Goal: Information Seeking & Learning: Learn about a topic

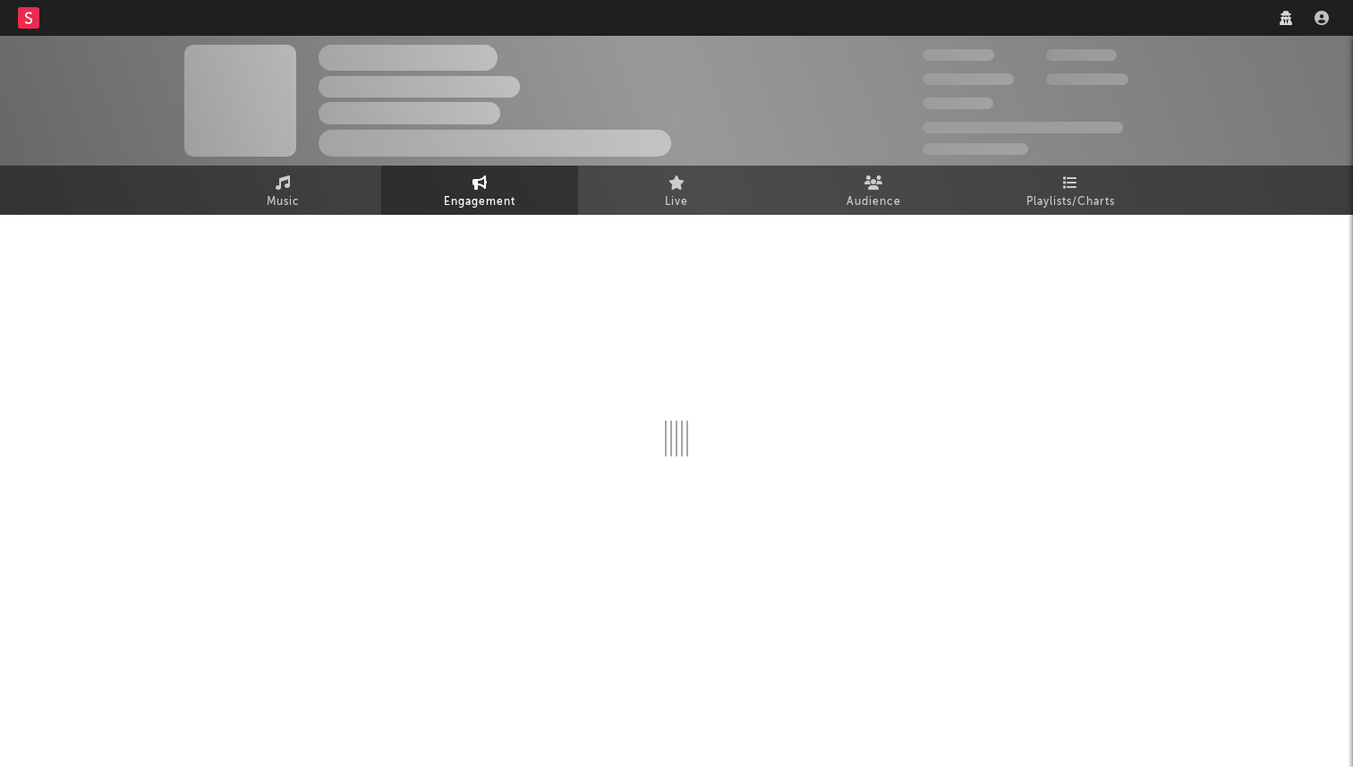
select select "1w"
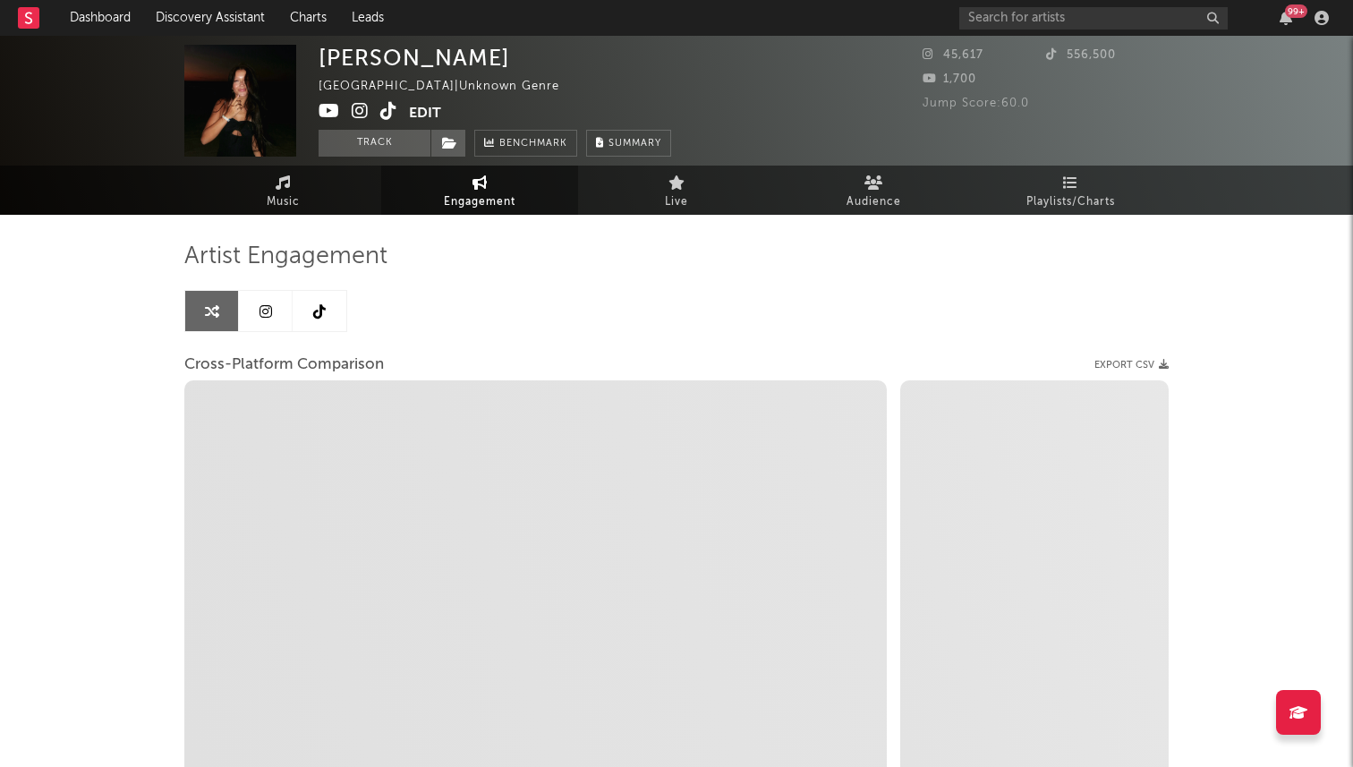
click at [263, 326] on link at bounding box center [266, 311] width 54 height 40
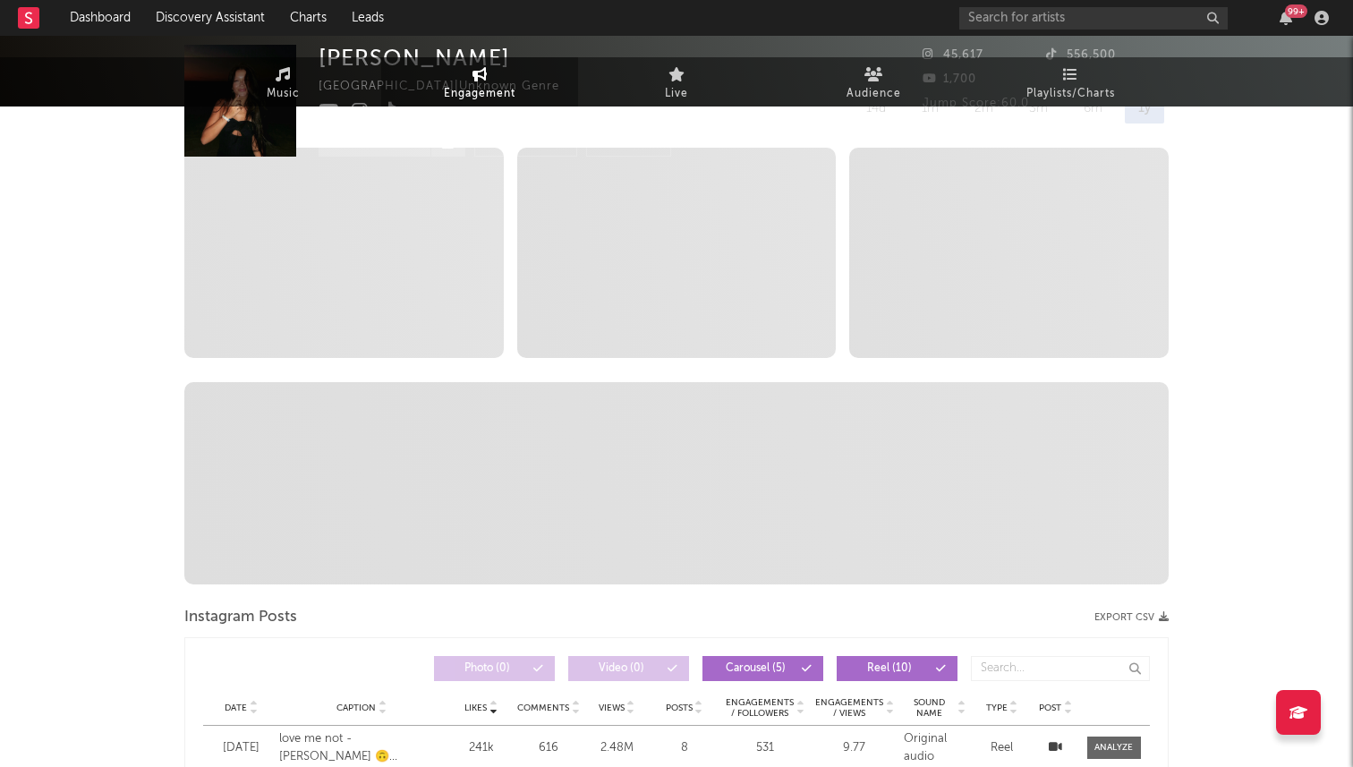
select select "6m"
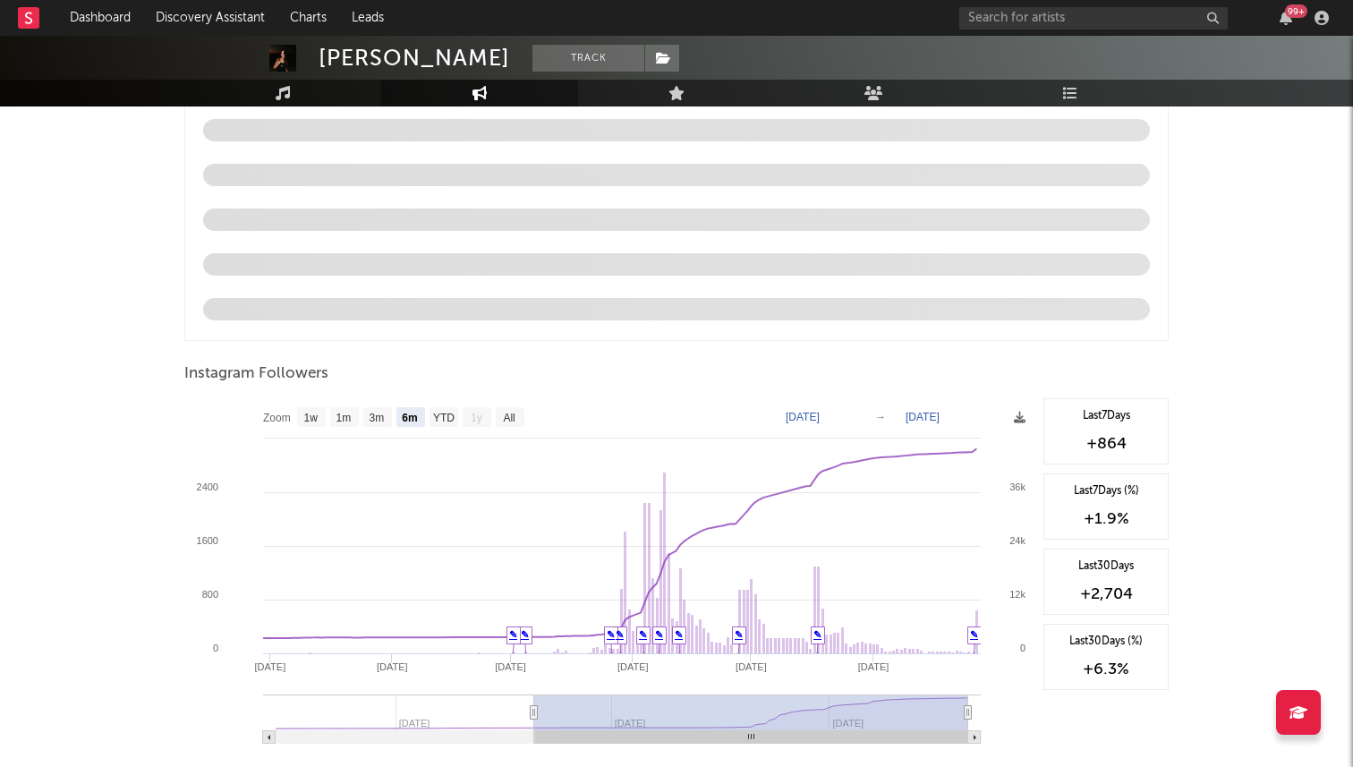
scroll to position [1742, 0]
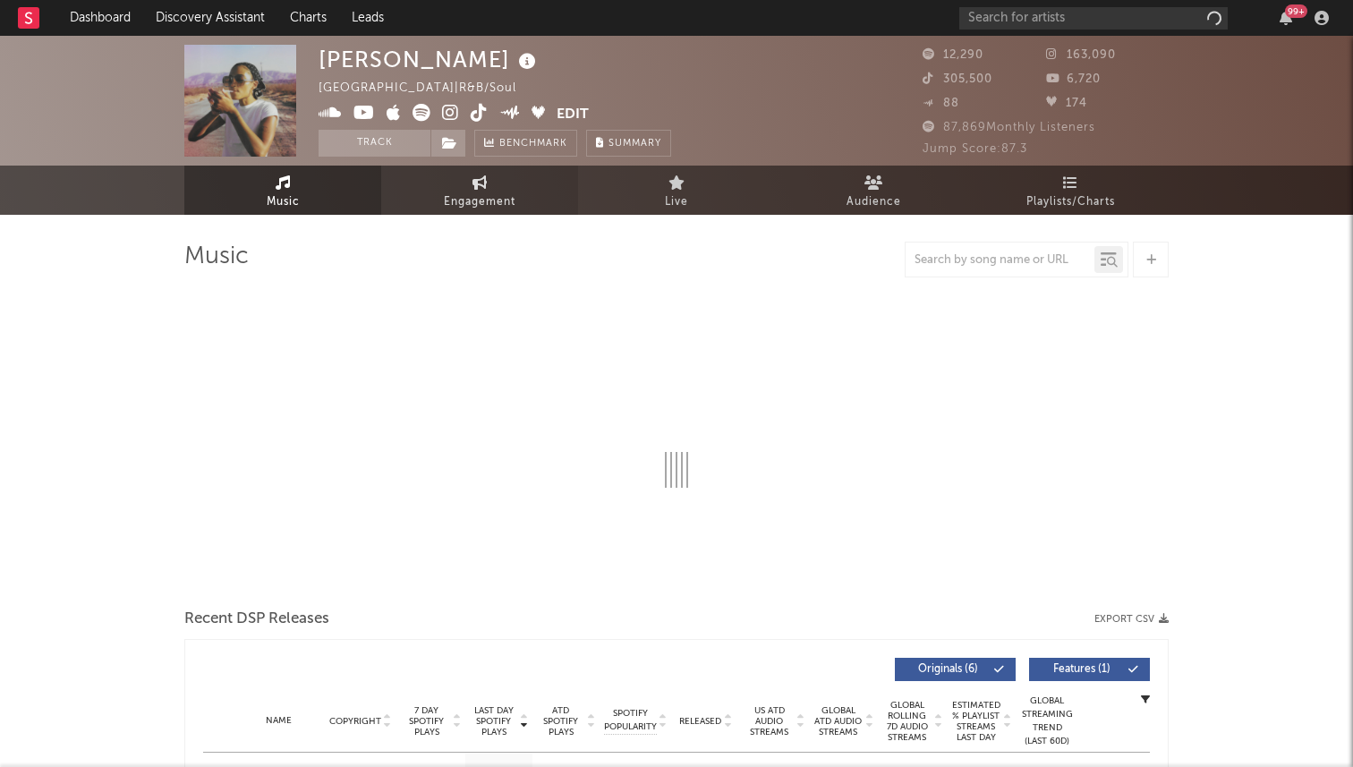
select select "6m"
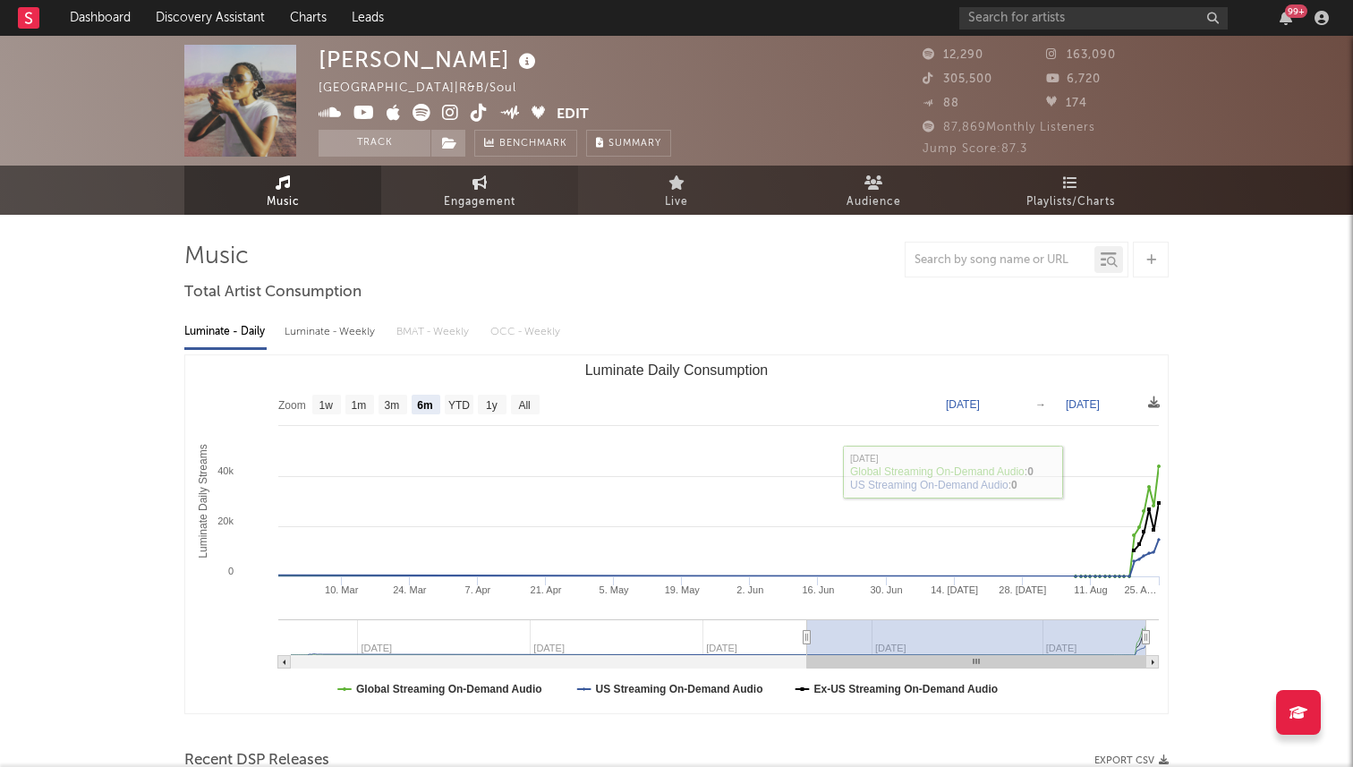
click at [439, 201] on link "Engagement" at bounding box center [479, 190] width 197 height 49
select select "1w"
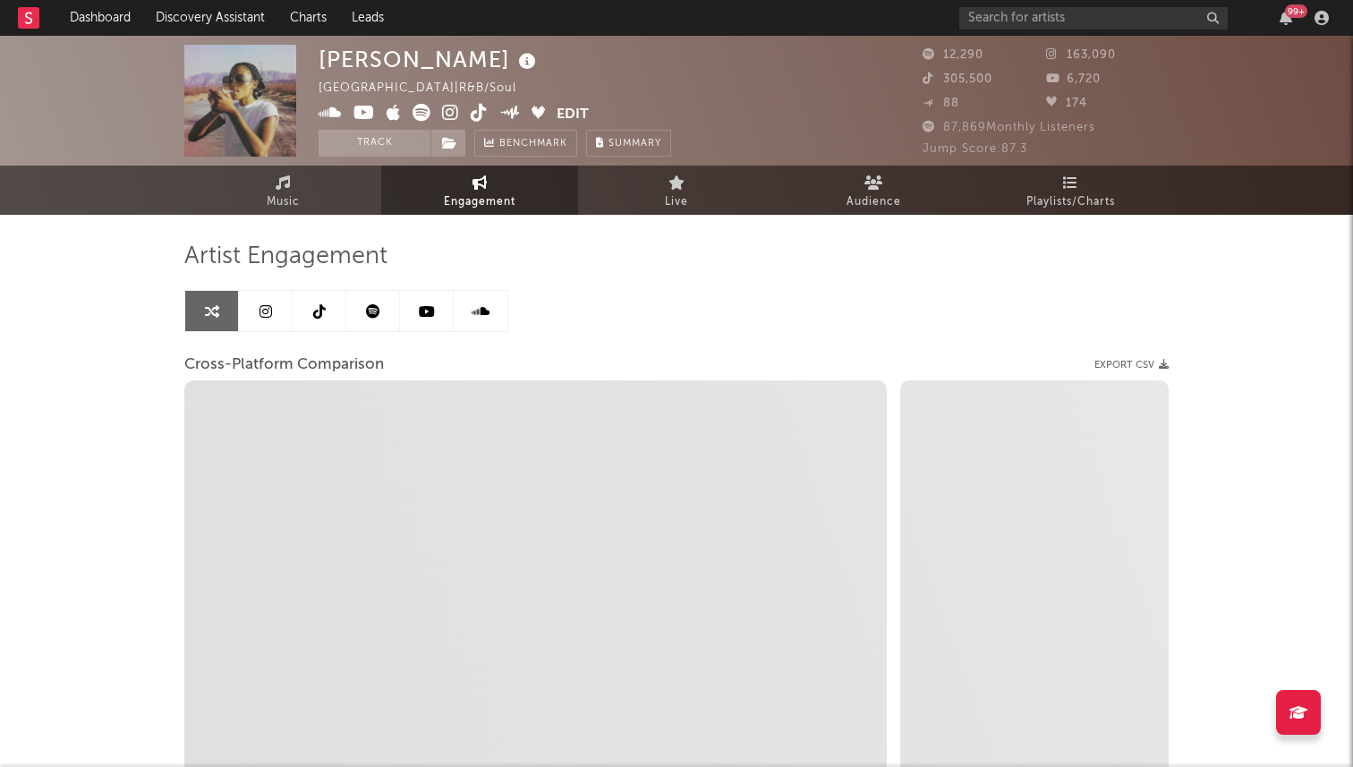
click at [328, 319] on link at bounding box center [320, 311] width 54 height 40
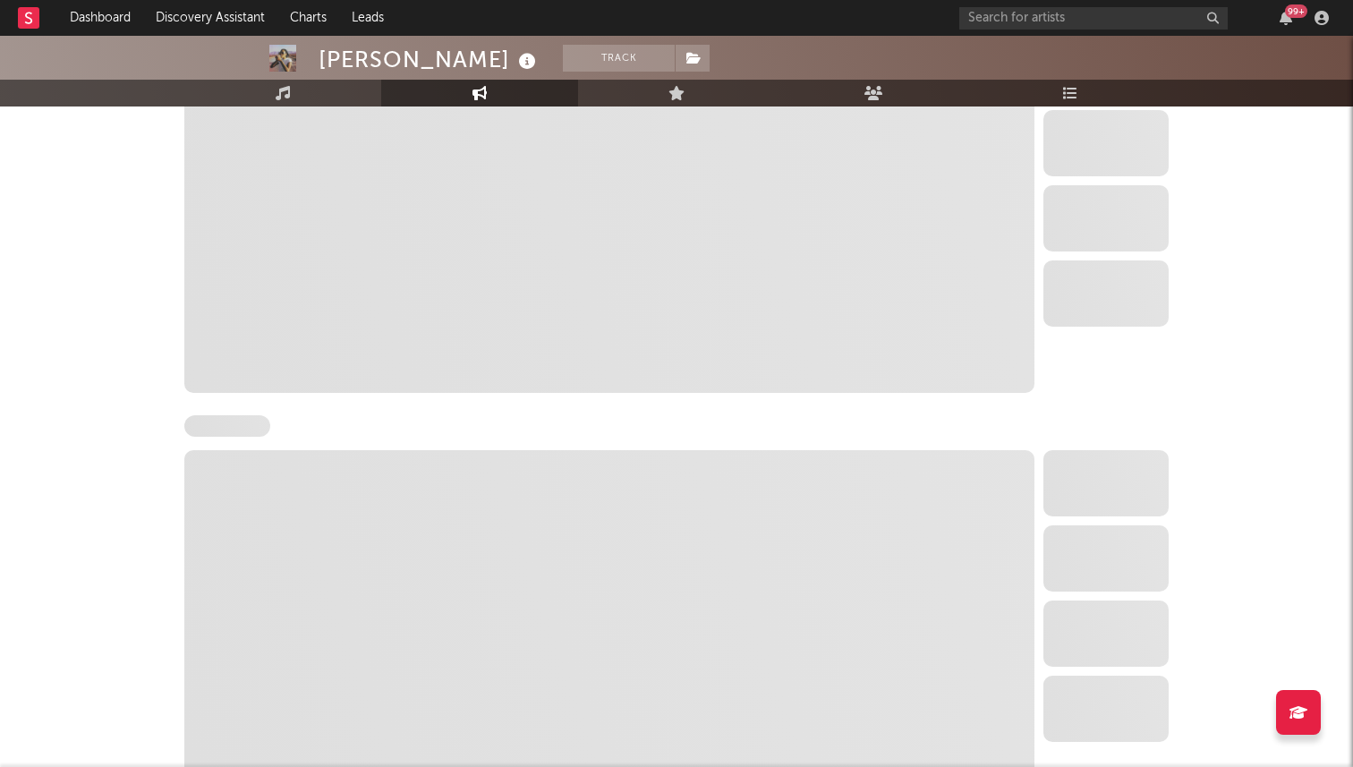
scroll to position [1811, 0]
select select "6m"
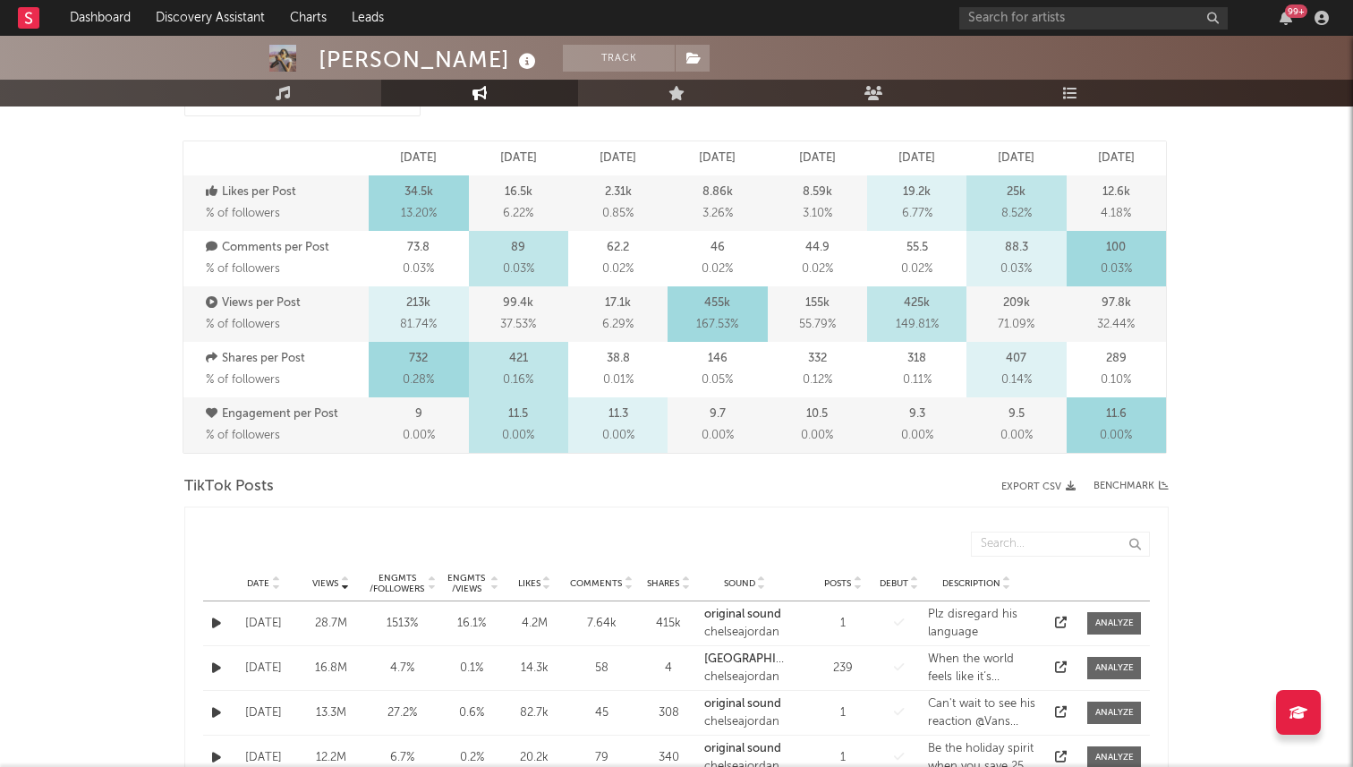
scroll to position [0, 0]
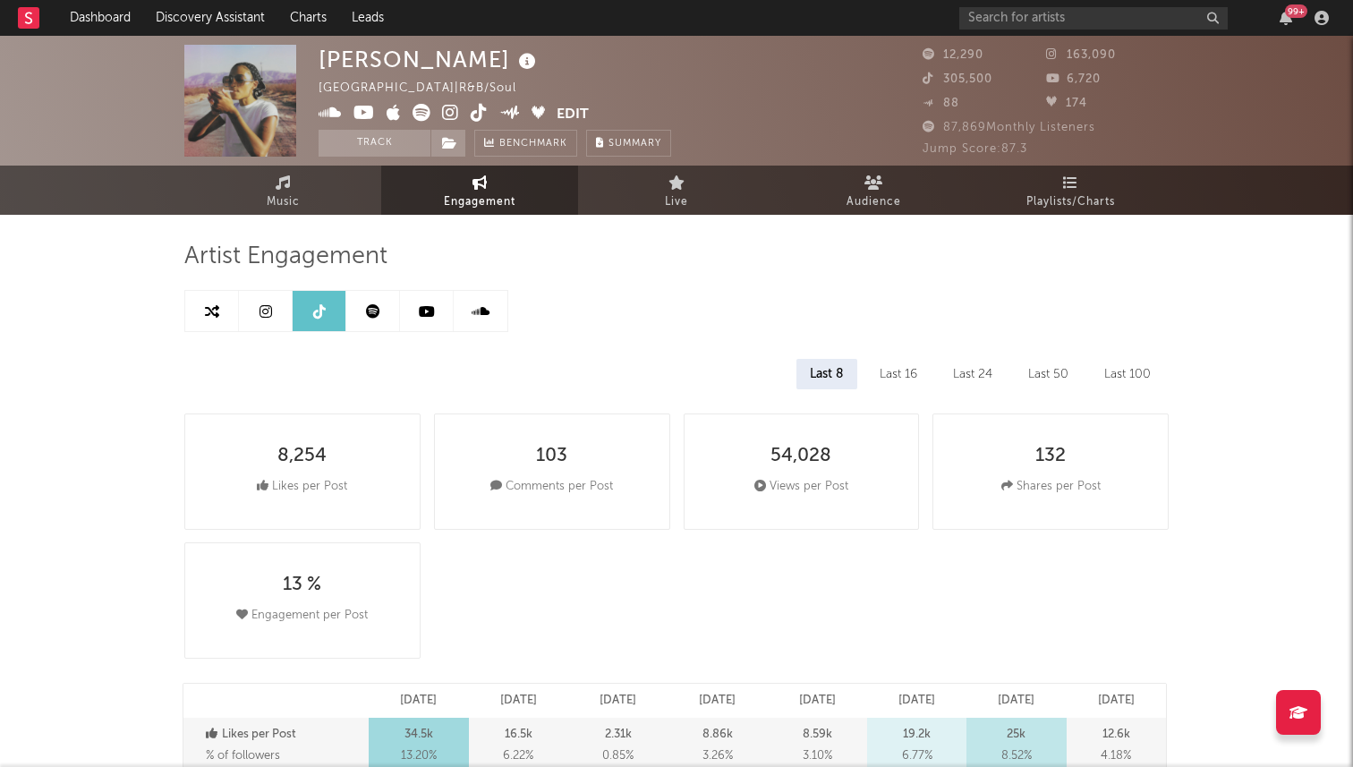
click at [280, 314] on link at bounding box center [266, 311] width 54 height 40
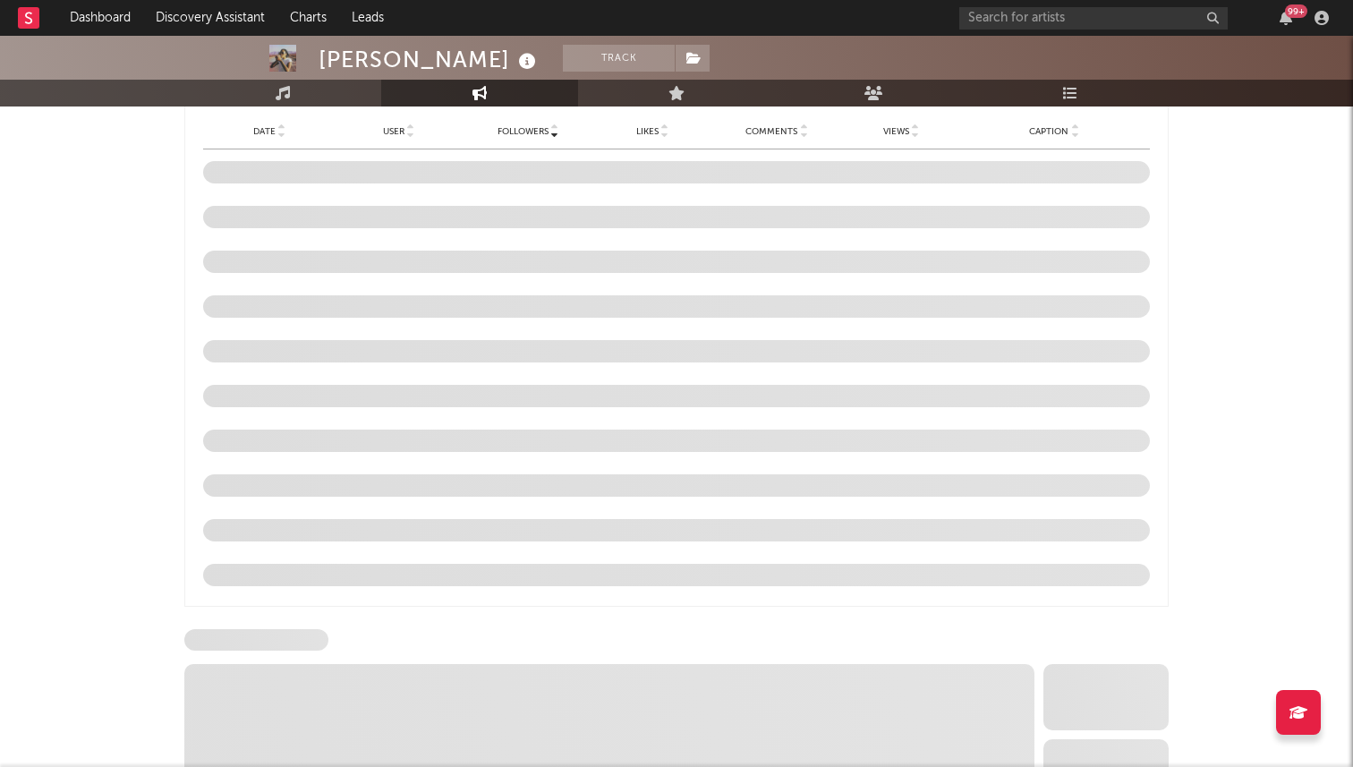
select select "6m"
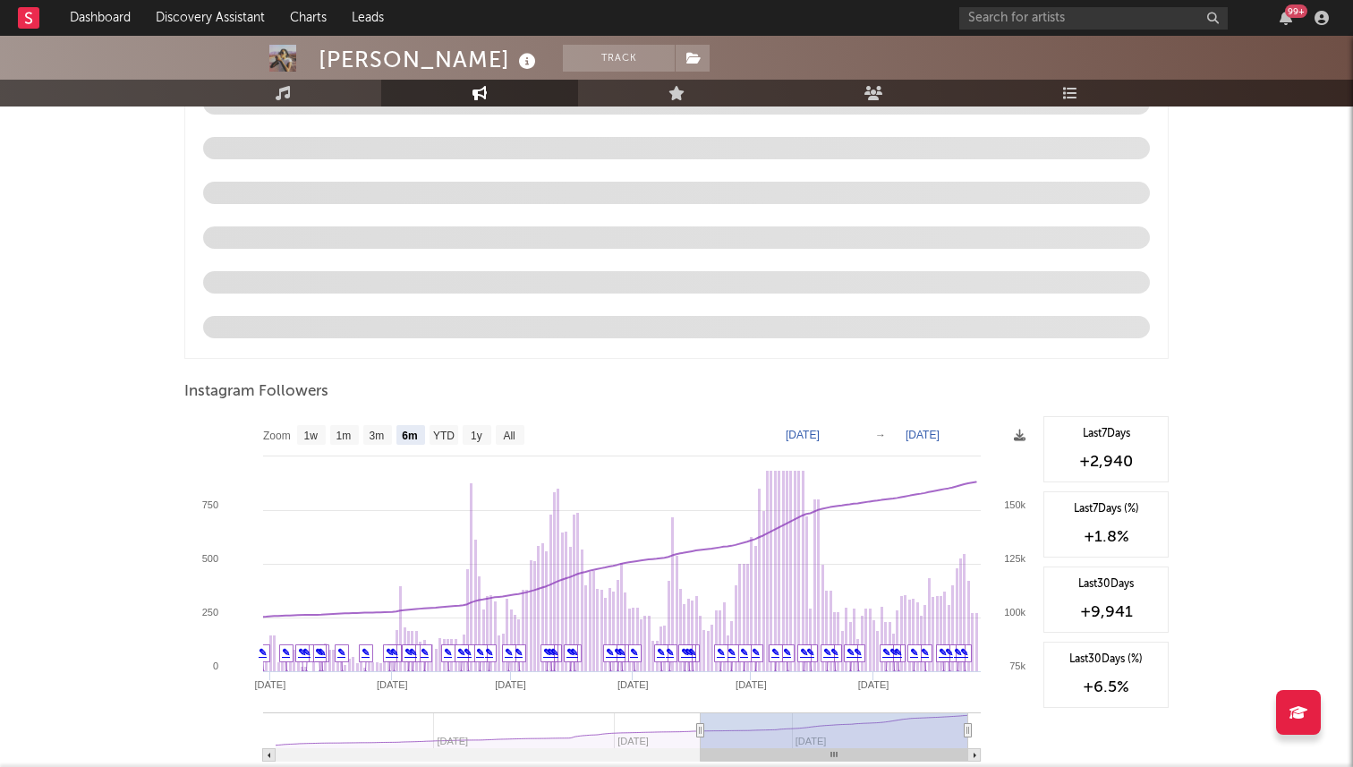
scroll to position [1760, 0]
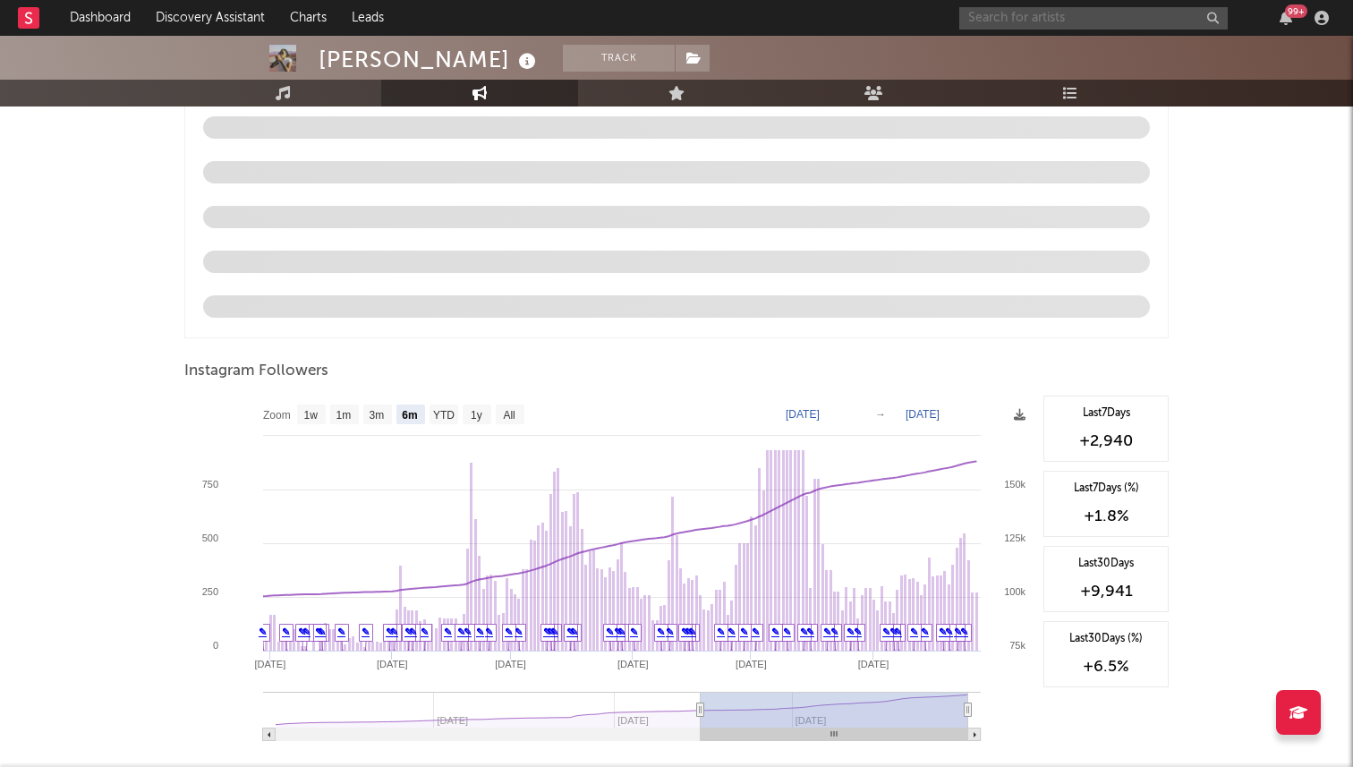
click at [1001, 20] on input "text" at bounding box center [1093, 18] width 268 height 22
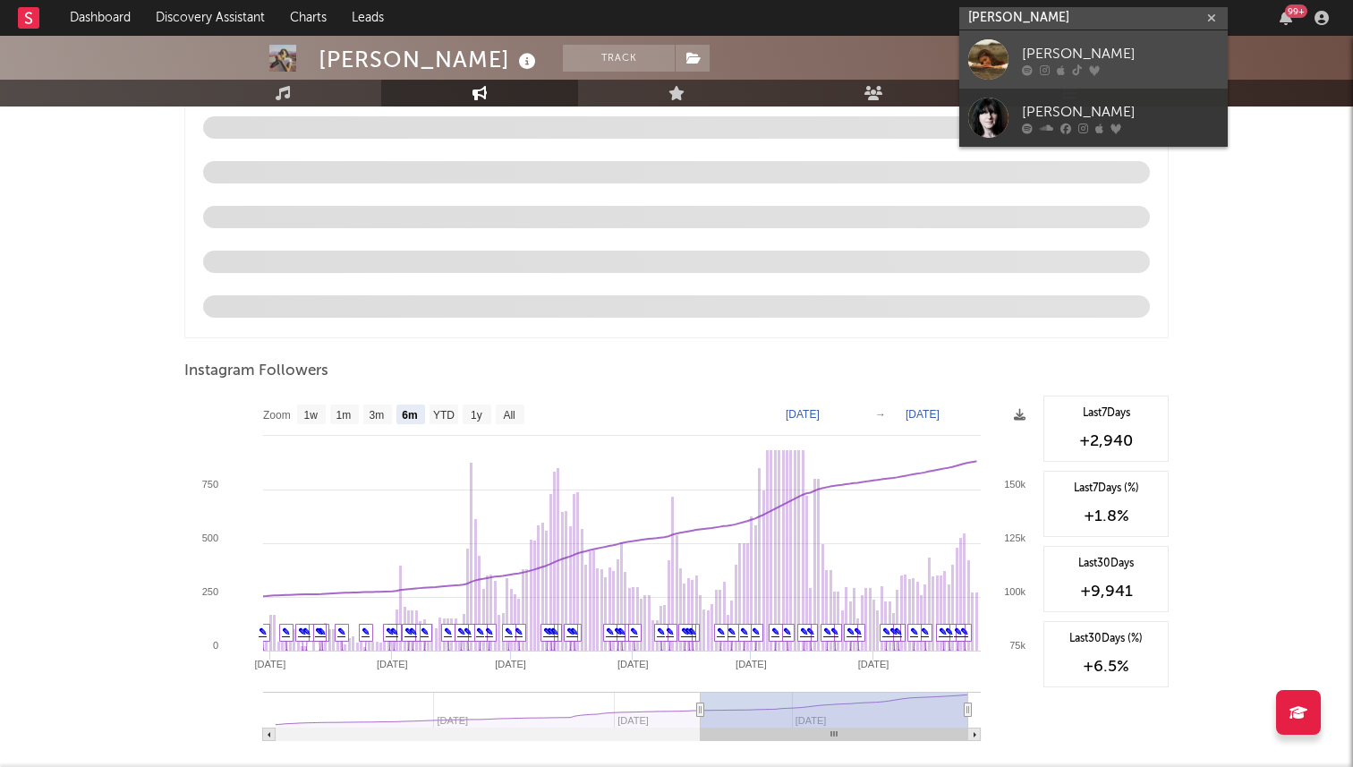
type input "emma andersen"
click at [1018, 58] on link "[PERSON_NAME]" at bounding box center [1093, 59] width 268 height 58
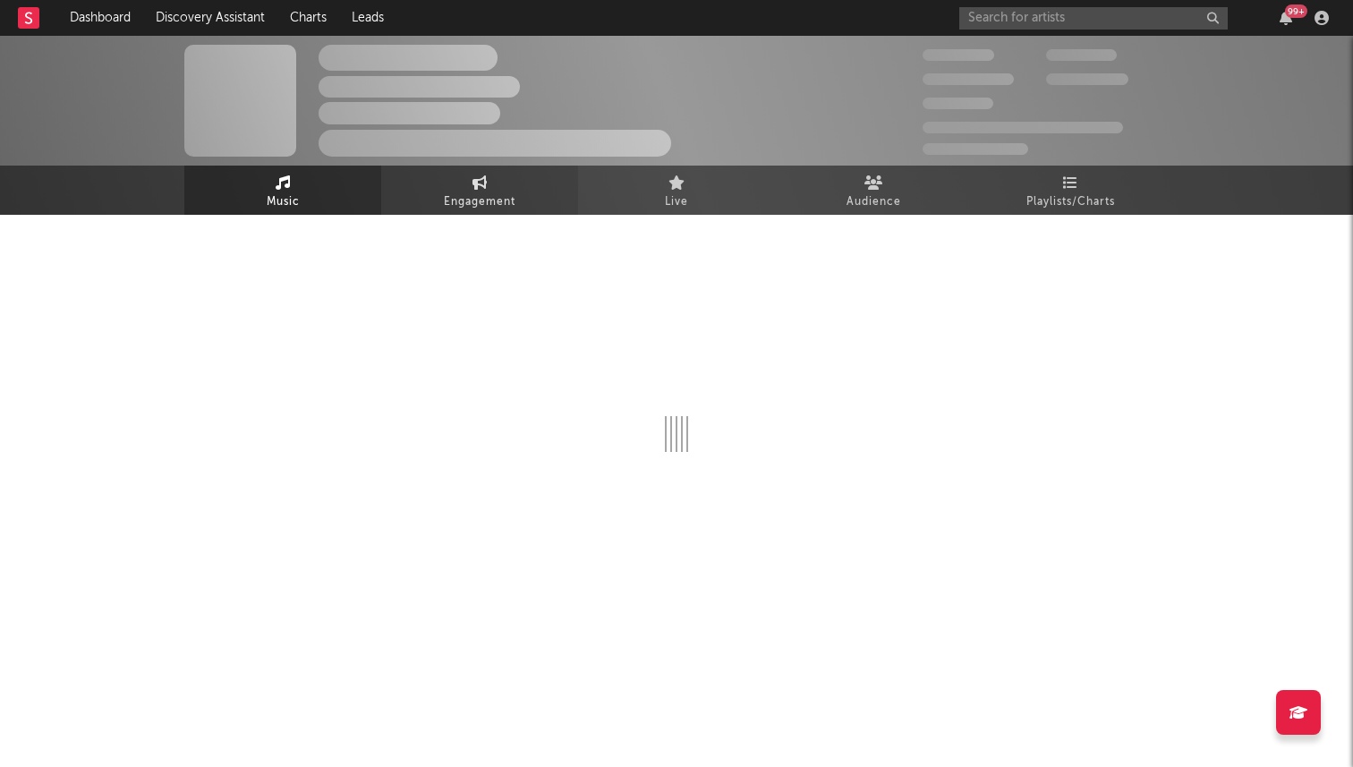
click at [525, 200] on link "Engagement" at bounding box center [479, 190] width 197 height 49
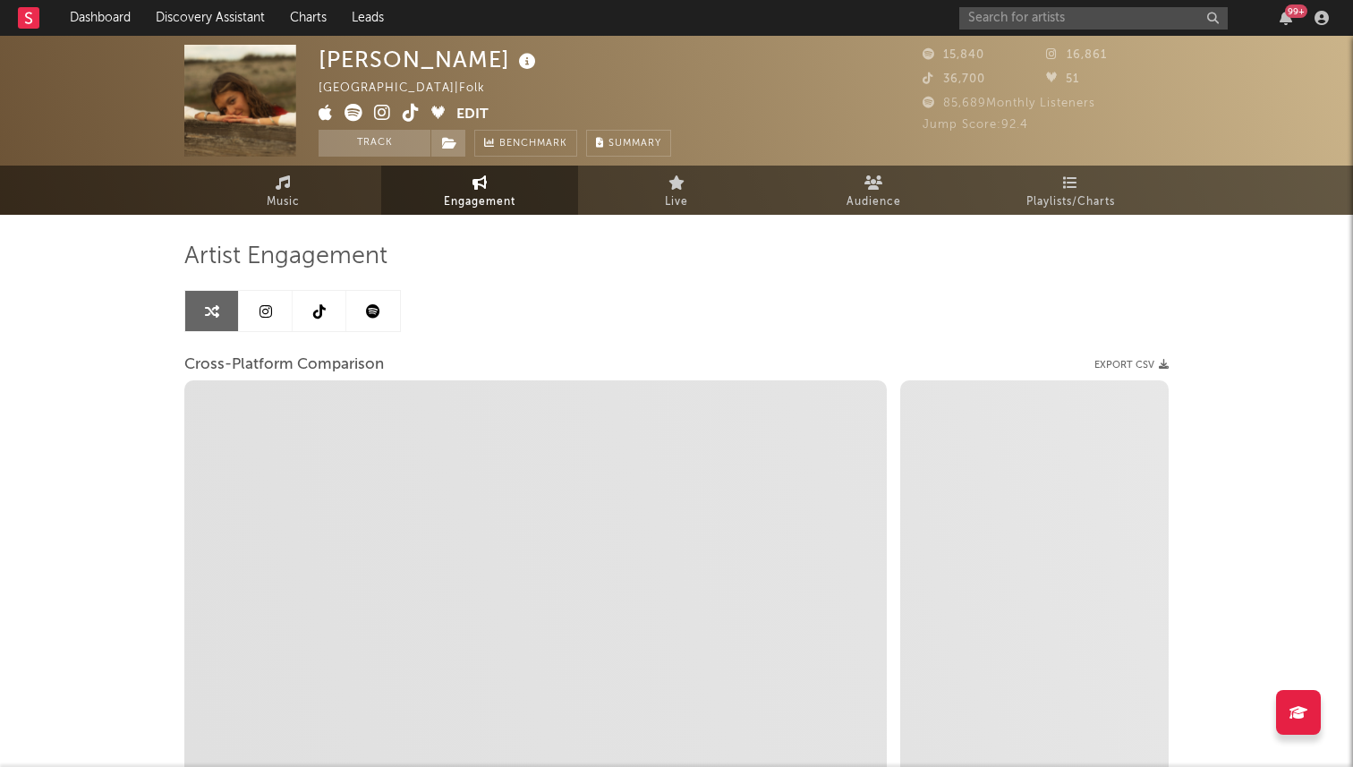
select select "1w"
click at [307, 313] on link at bounding box center [320, 311] width 54 height 40
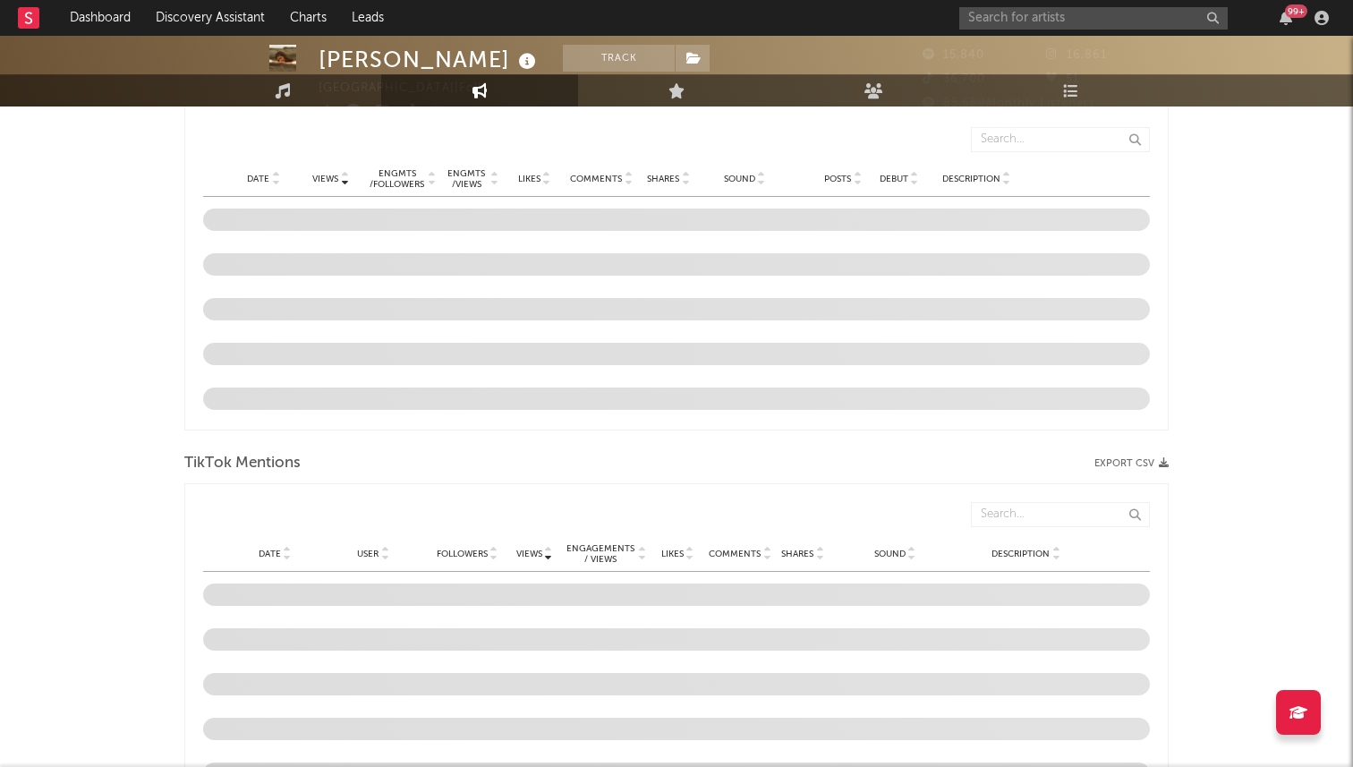
select select "6m"
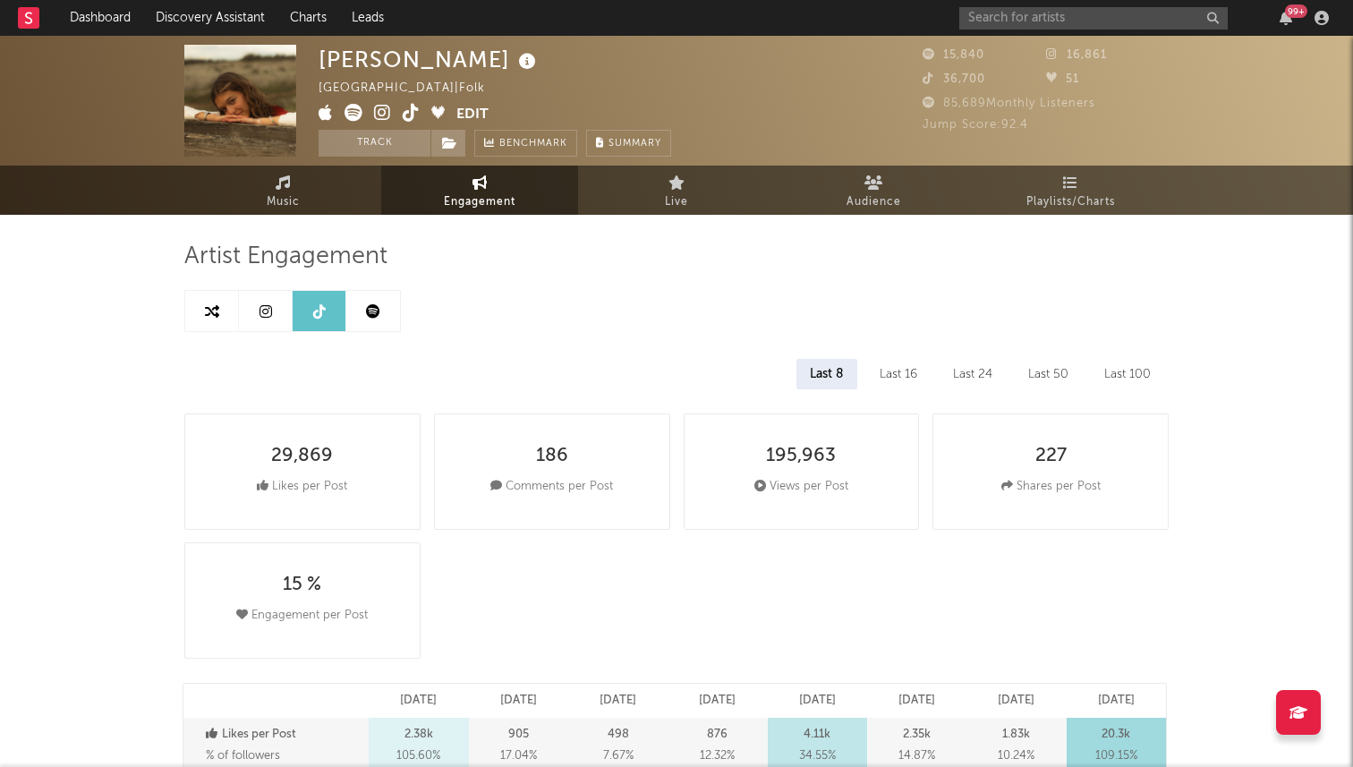
click at [265, 323] on link at bounding box center [266, 311] width 54 height 40
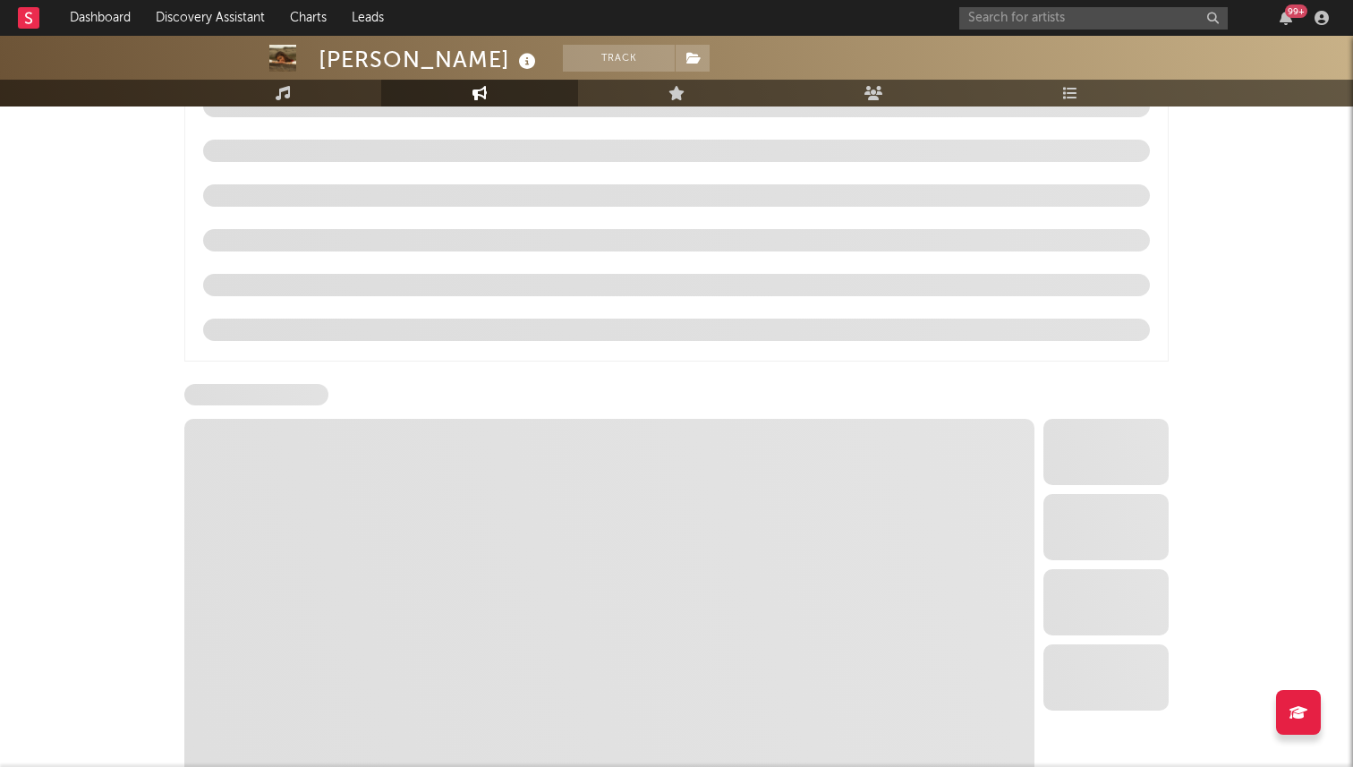
select select "6m"
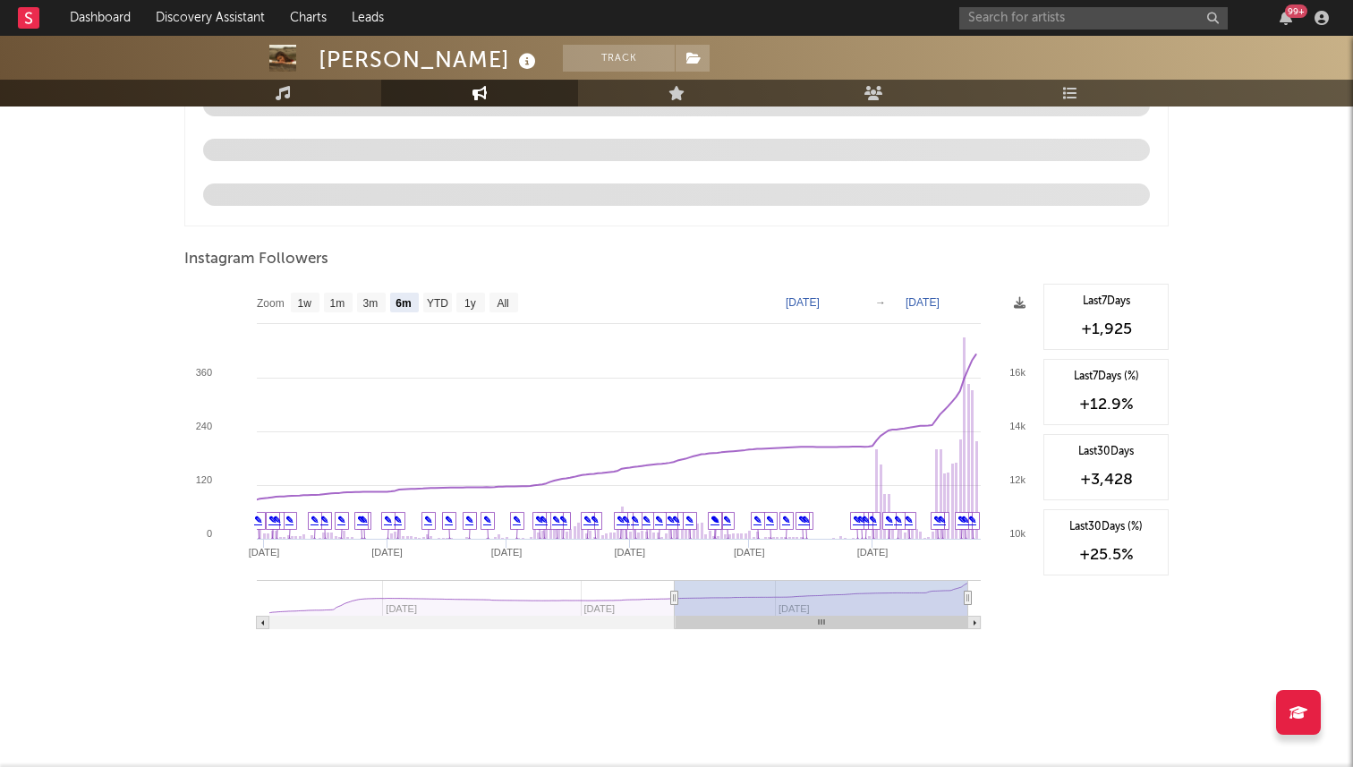
scroll to position [1872, 0]
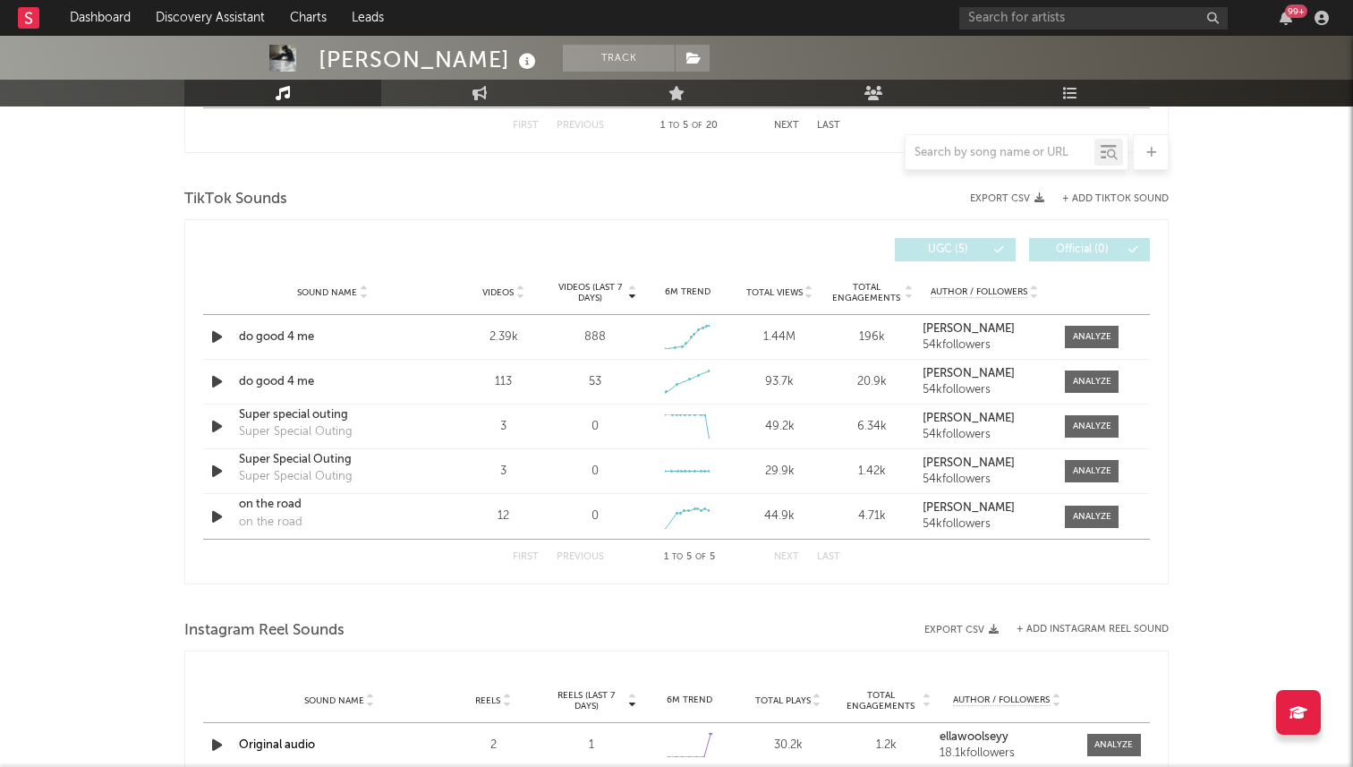
scroll to position [1145, 0]
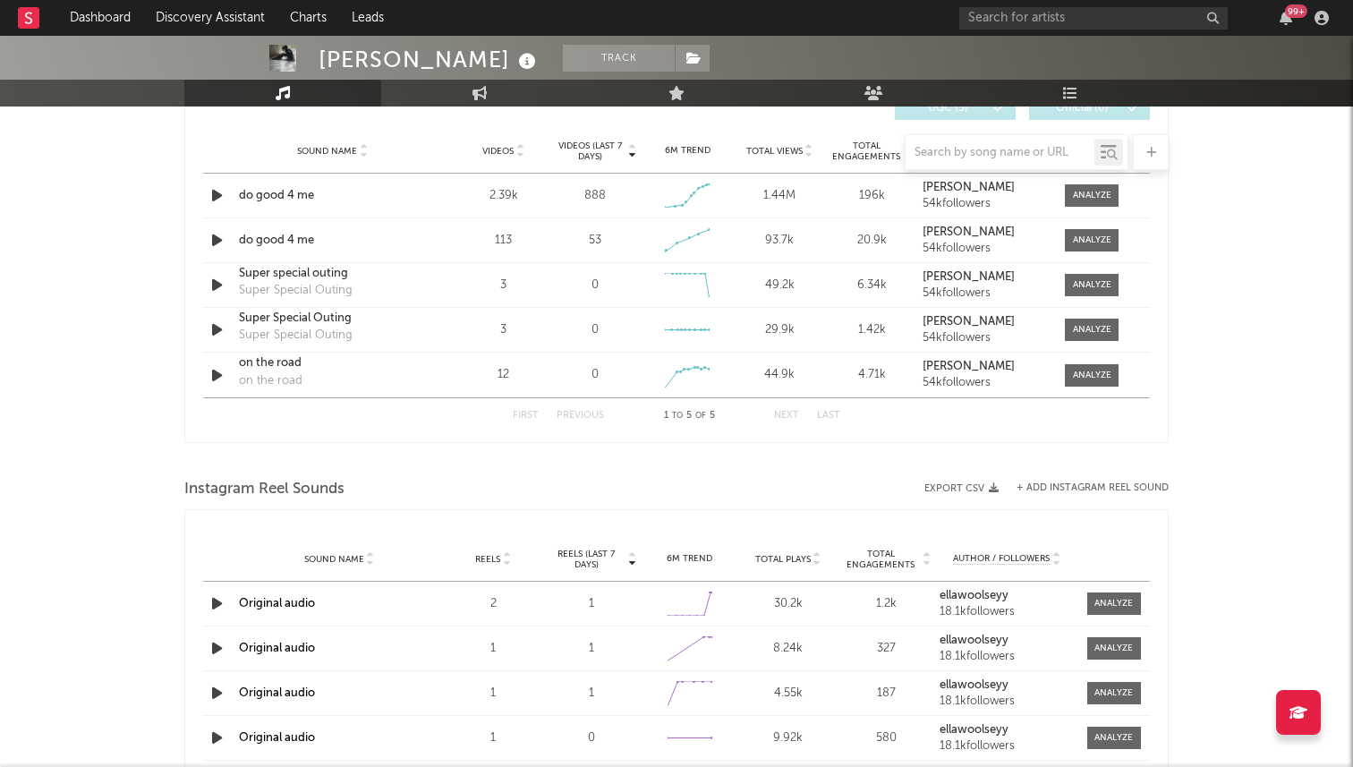
select select "1w"
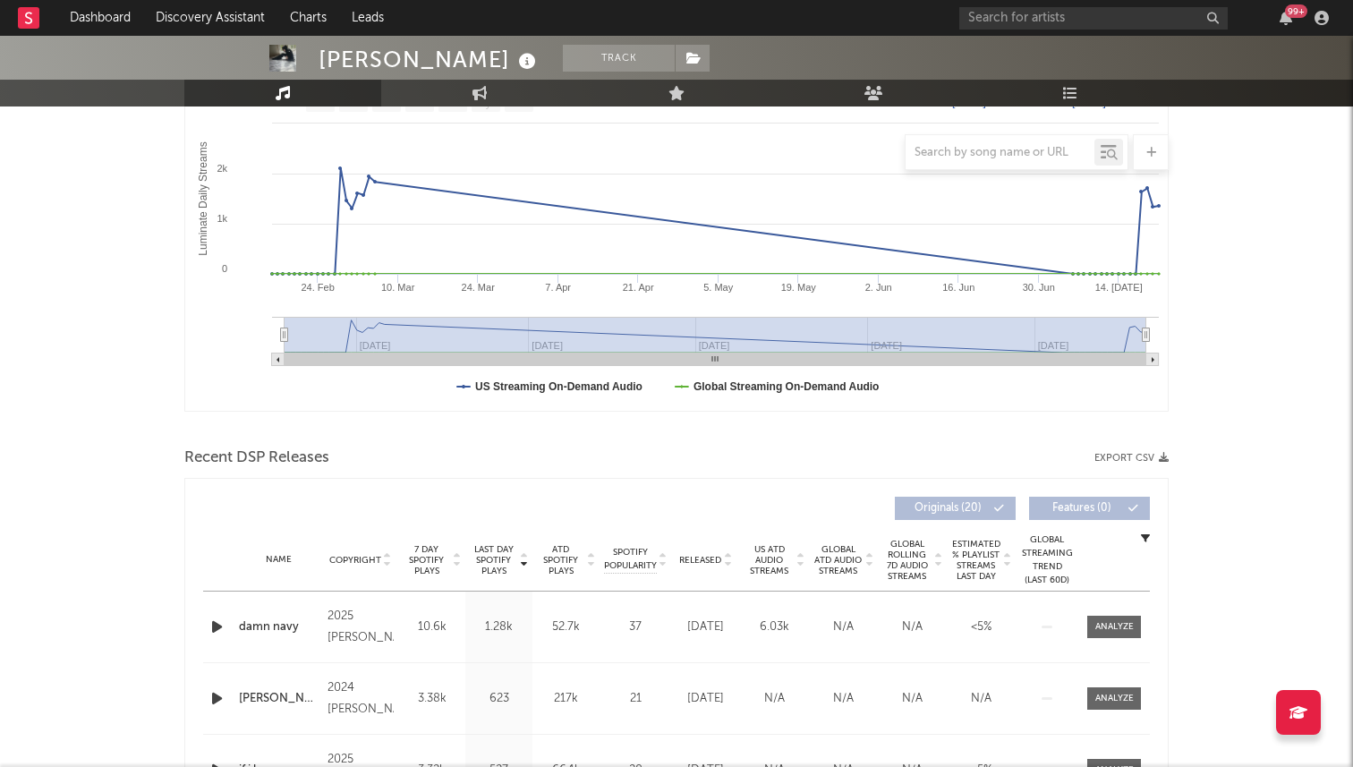
scroll to position [0, 0]
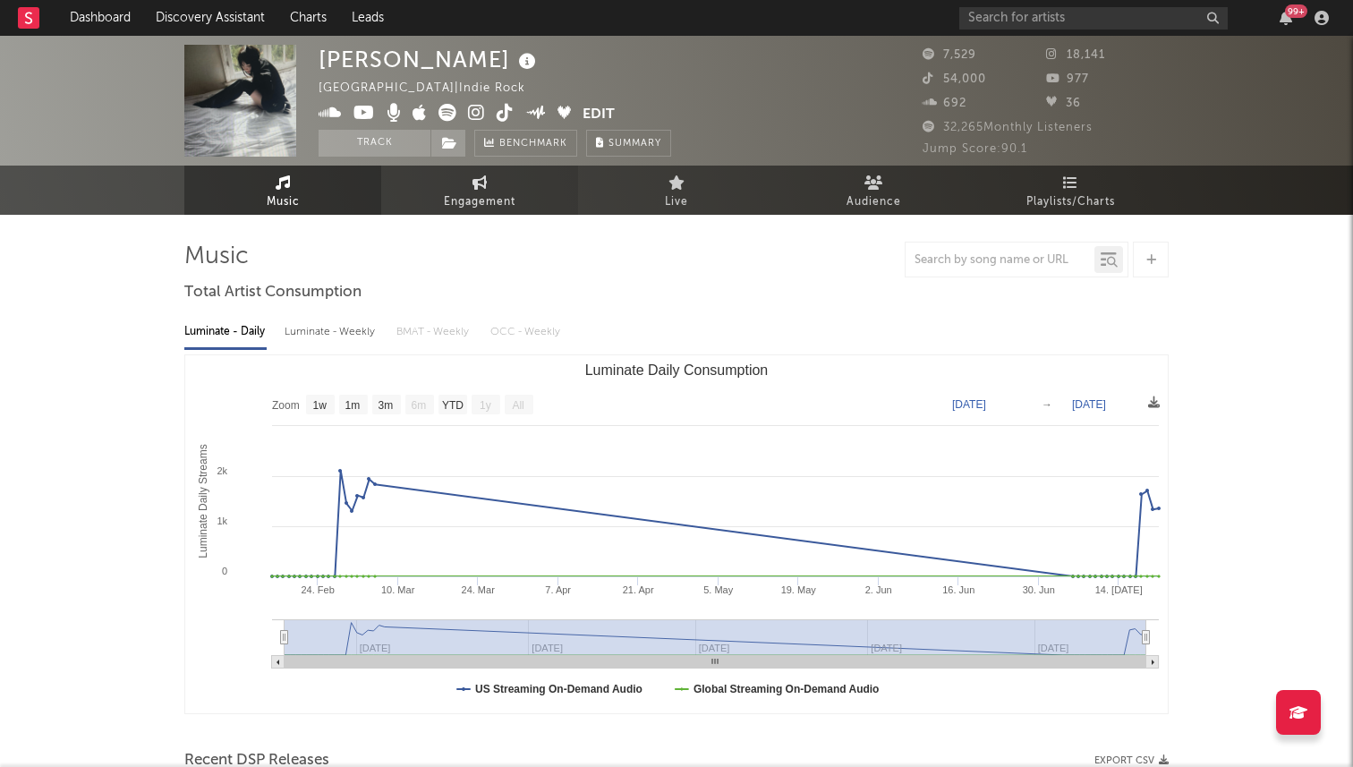
click at [444, 210] on span "Engagement" at bounding box center [480, 202] width 72 height 21
select select "1w"
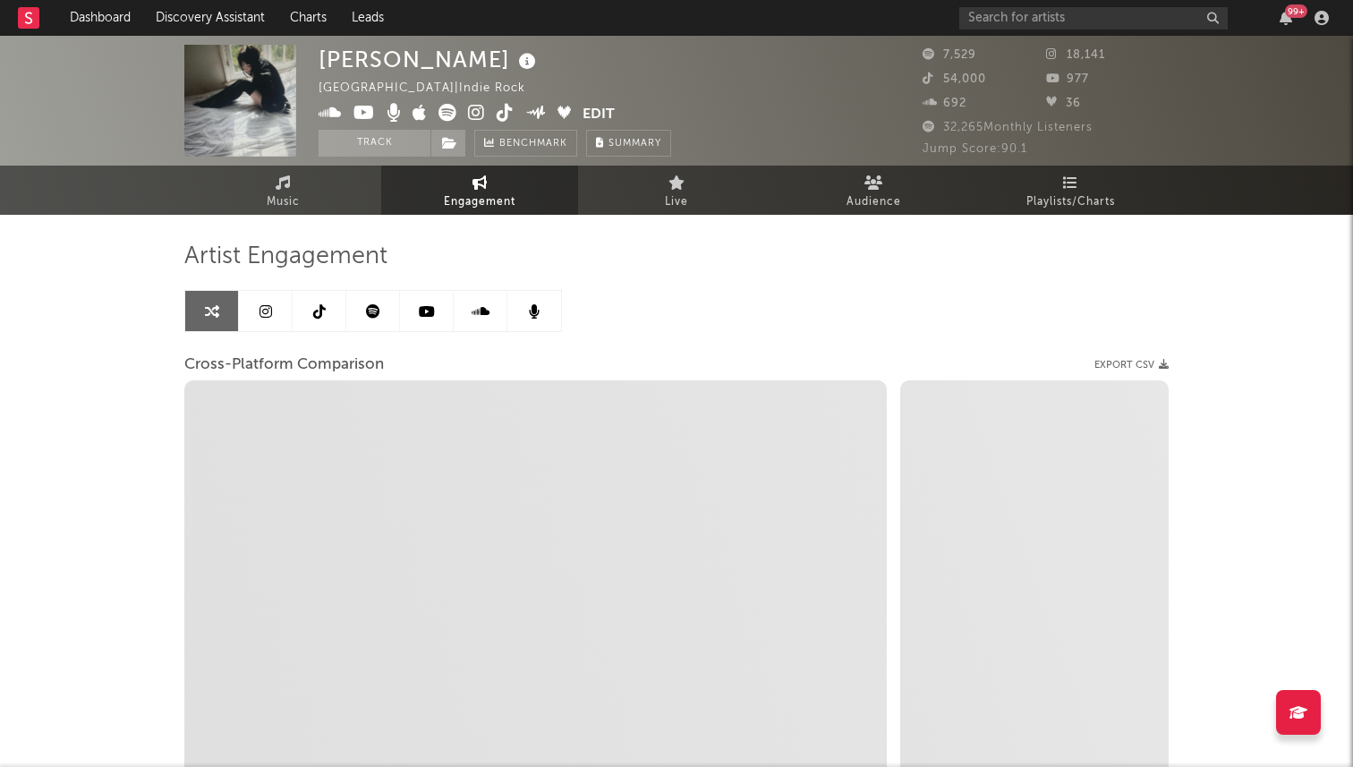
click at [261, 319] on link at bounding box center [266, 311] width 54 height 40
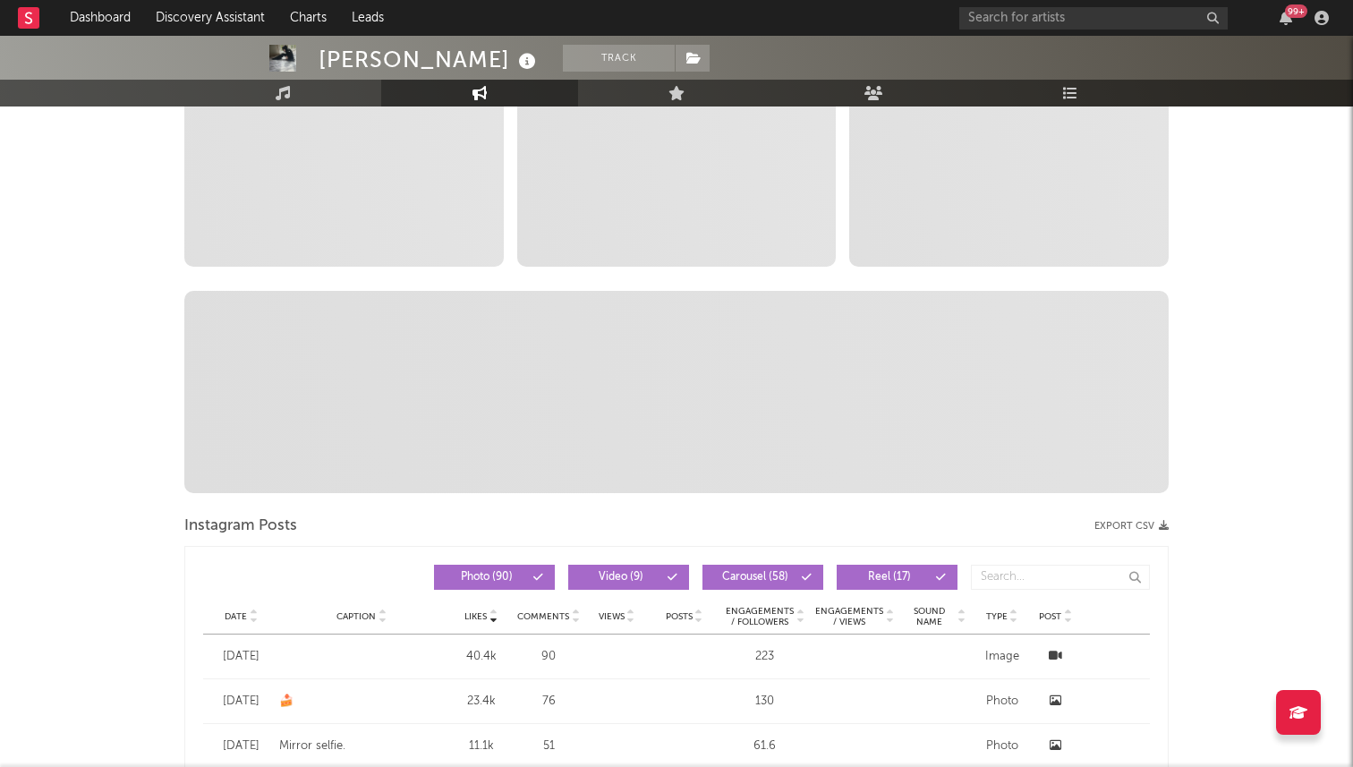
select select "6m"
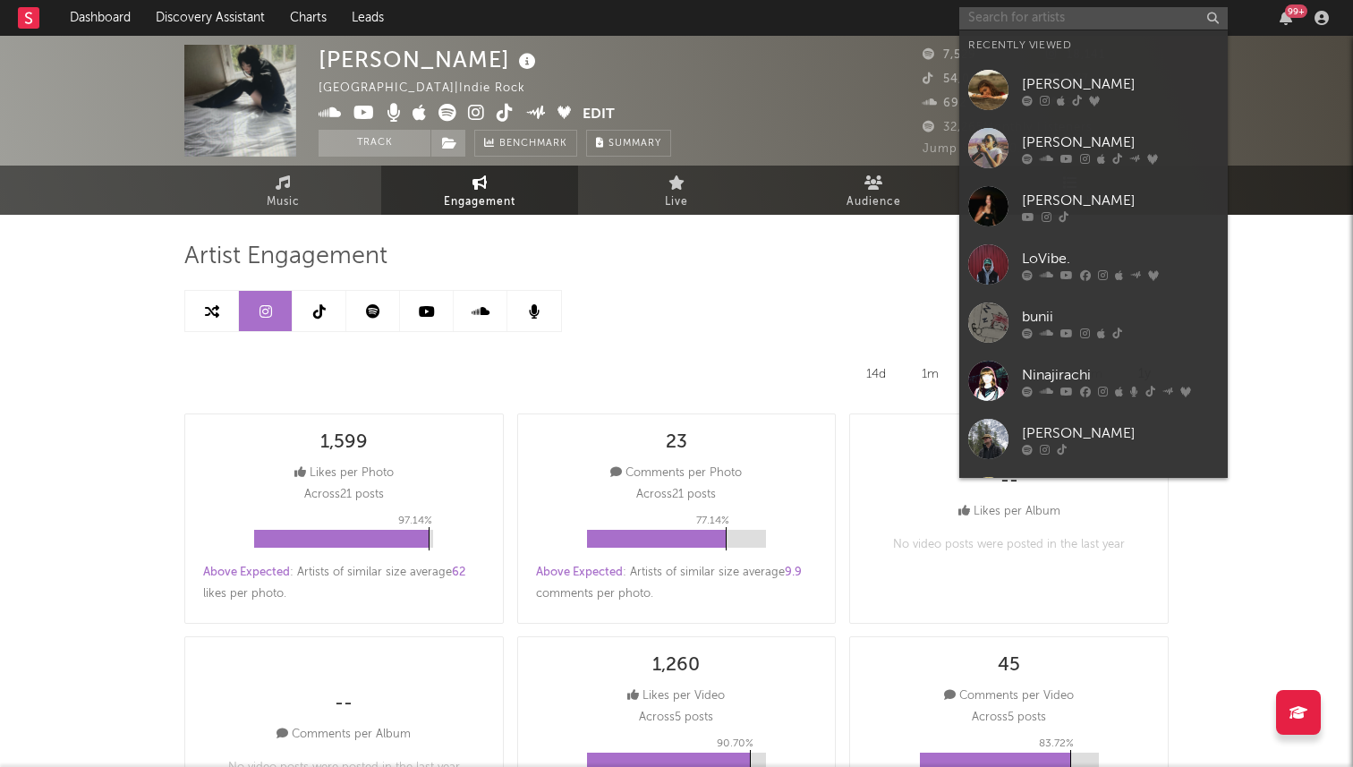
click at [1022, 22] on input "text" at bounding box center [1093, 18] width 268 height 22
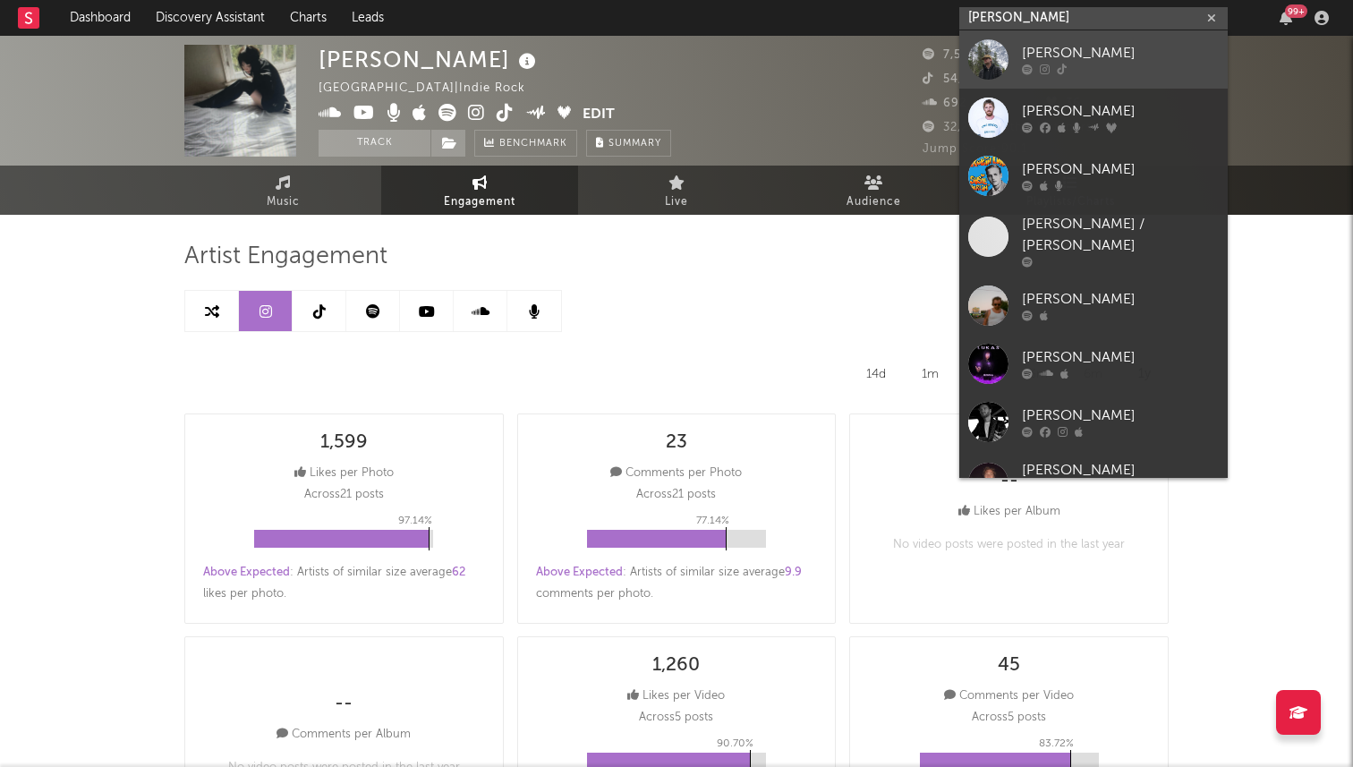
type input "[PERSON_NAME]"
click at [1000, 59] on div at bounding box center [988, 59] width 40 height 40
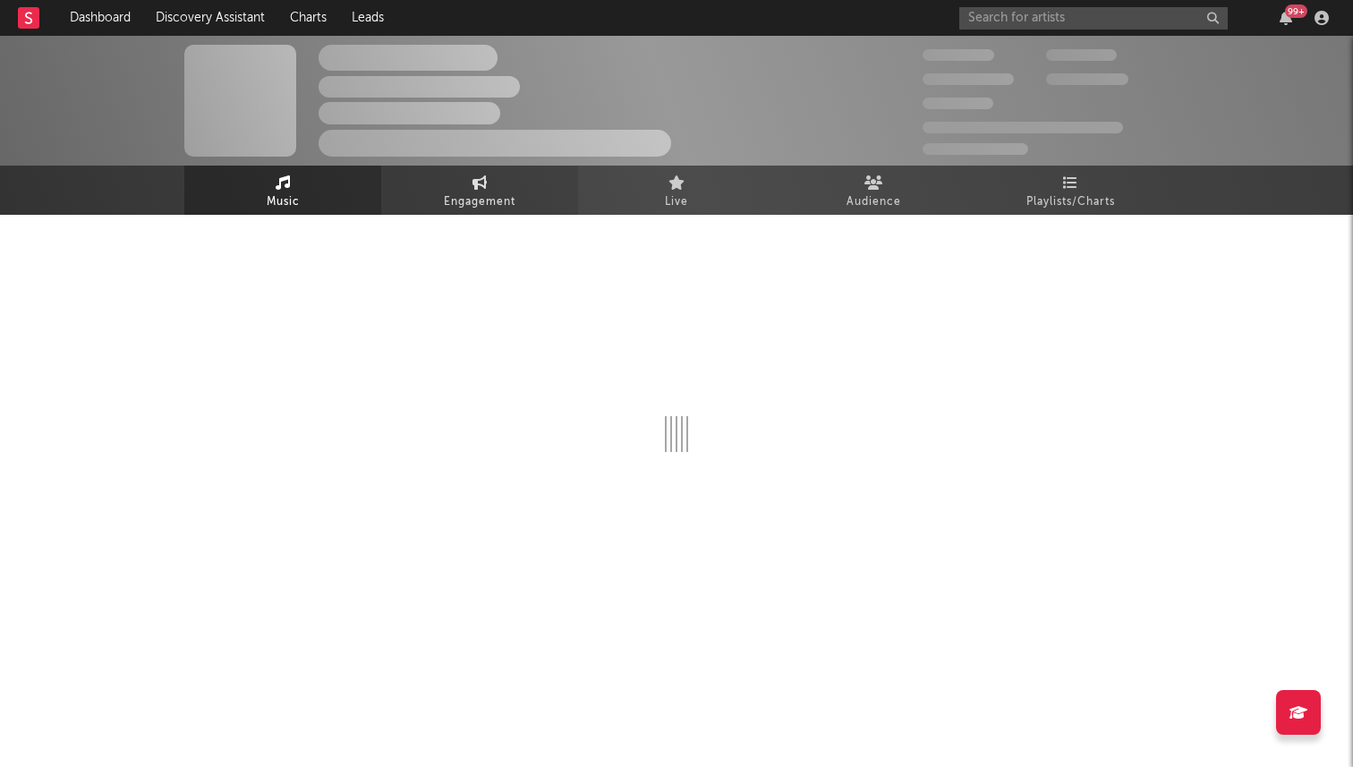
select select "6m"
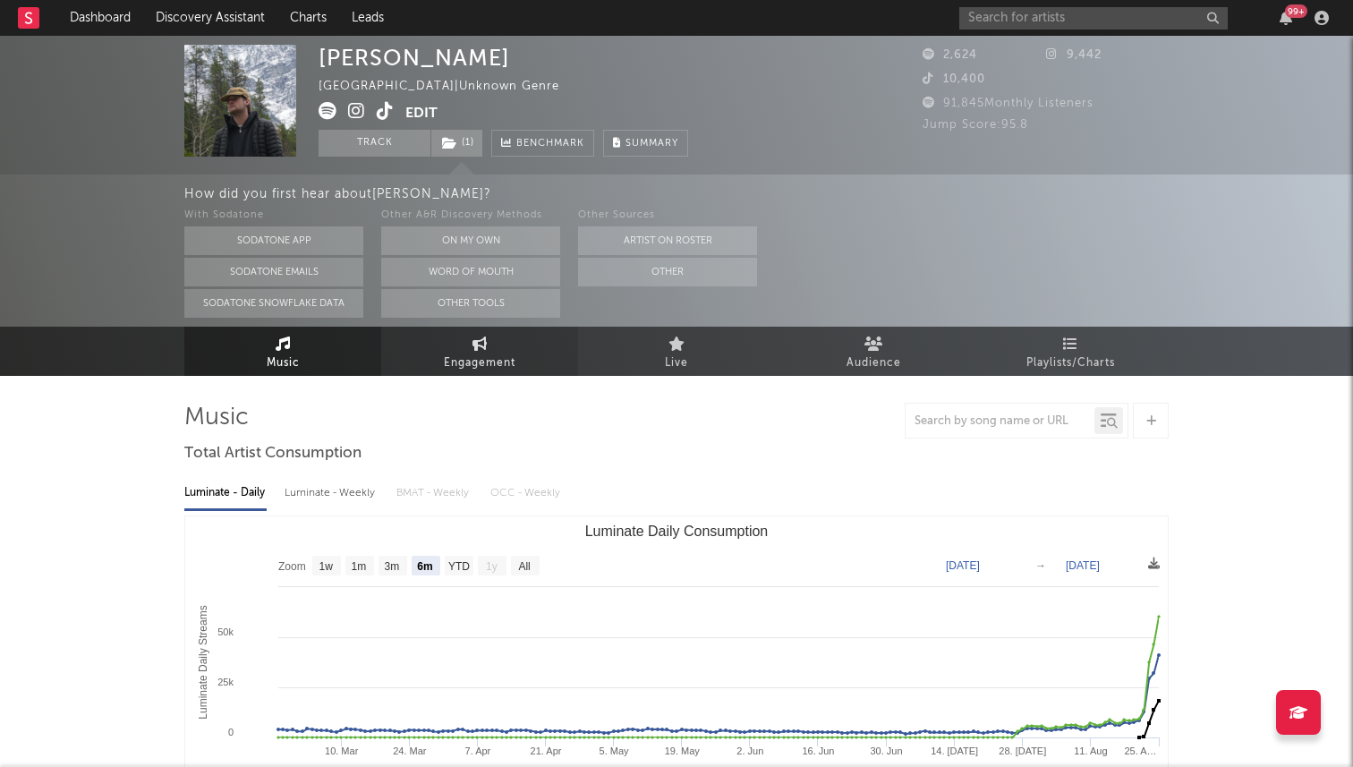
click at [487, 340] on link "Engagement" at bounding box center [479, 351] width 197 height 49
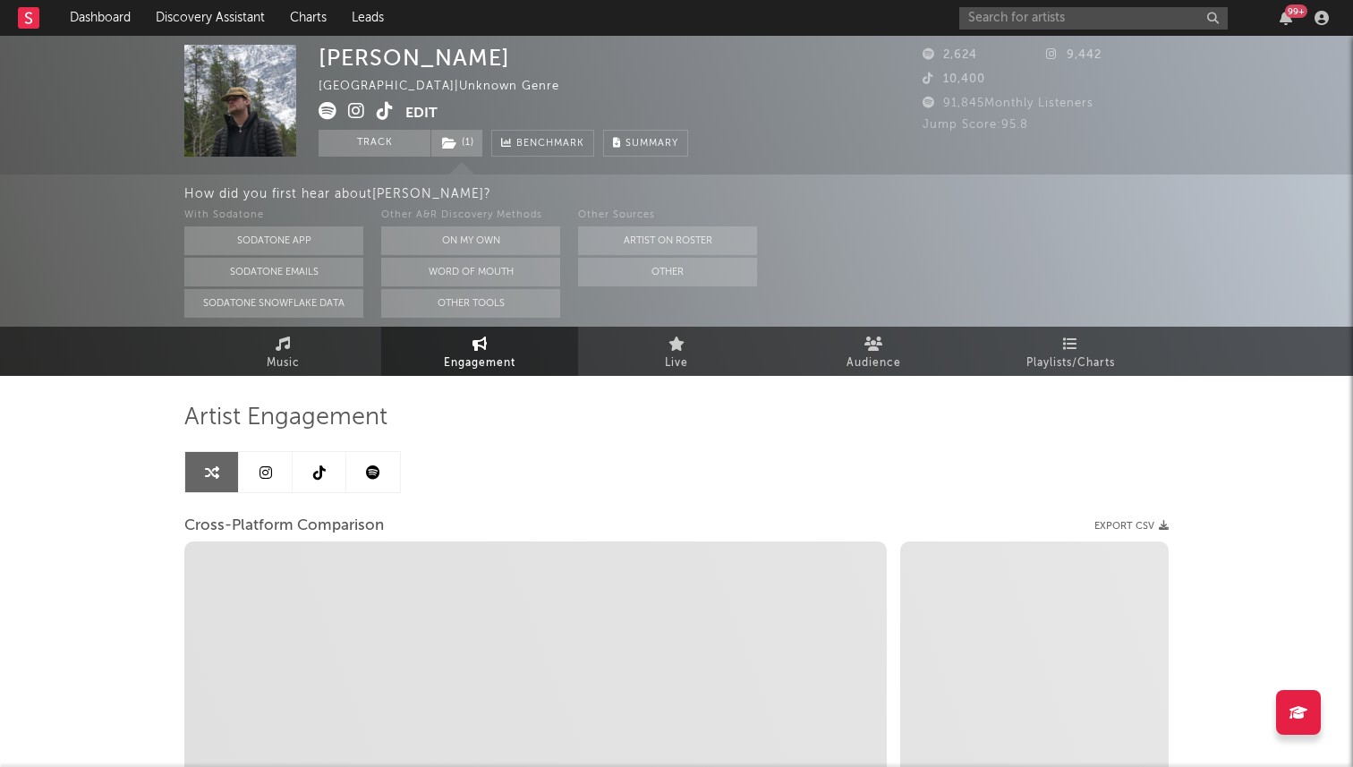
select select "1w"
click at [321, 471] on icon at bounding box center [319, 472] width 13 height 14
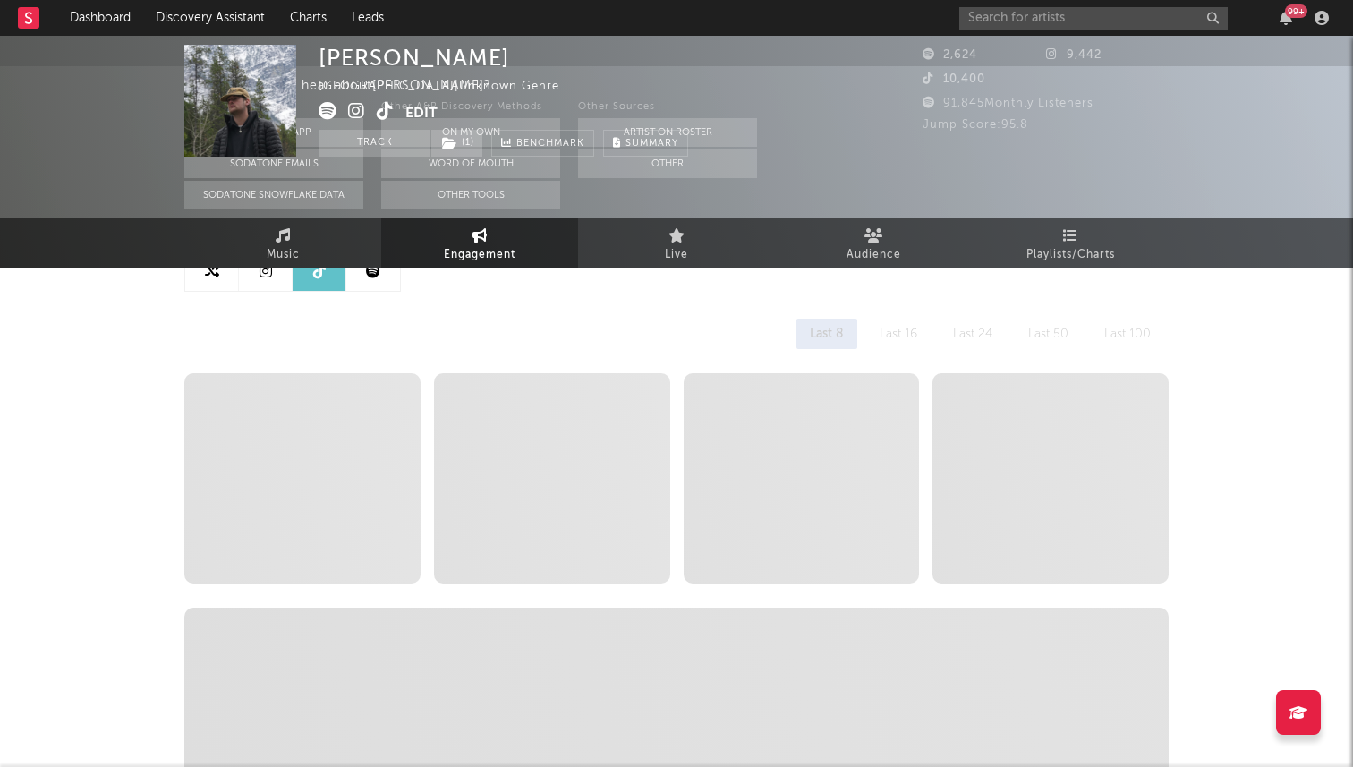
select select "6m"
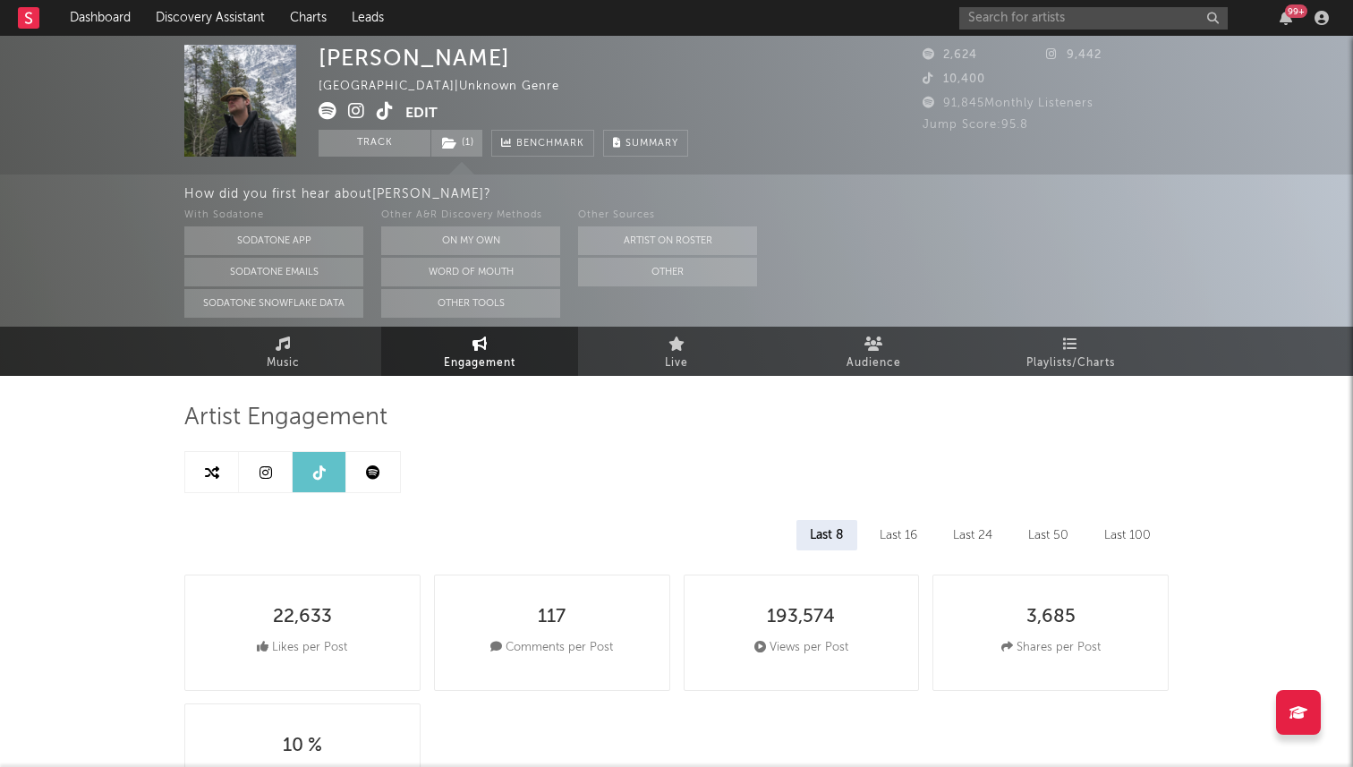
click at [251, 465] on link at bounding box center [266, 472] width 54 height 40
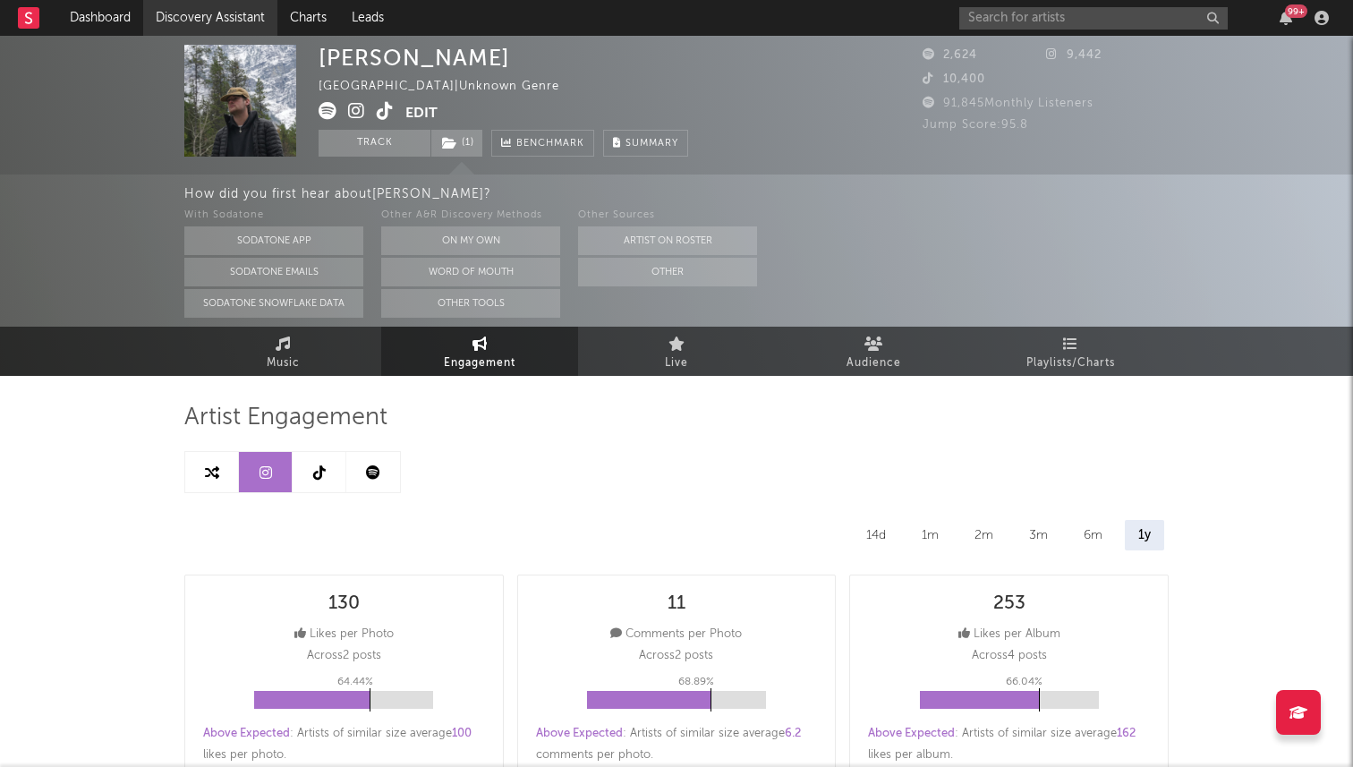
select select "6m"
click at [1001, 18] on input "text" at bounding box center [1093, 18] width 268 height 22
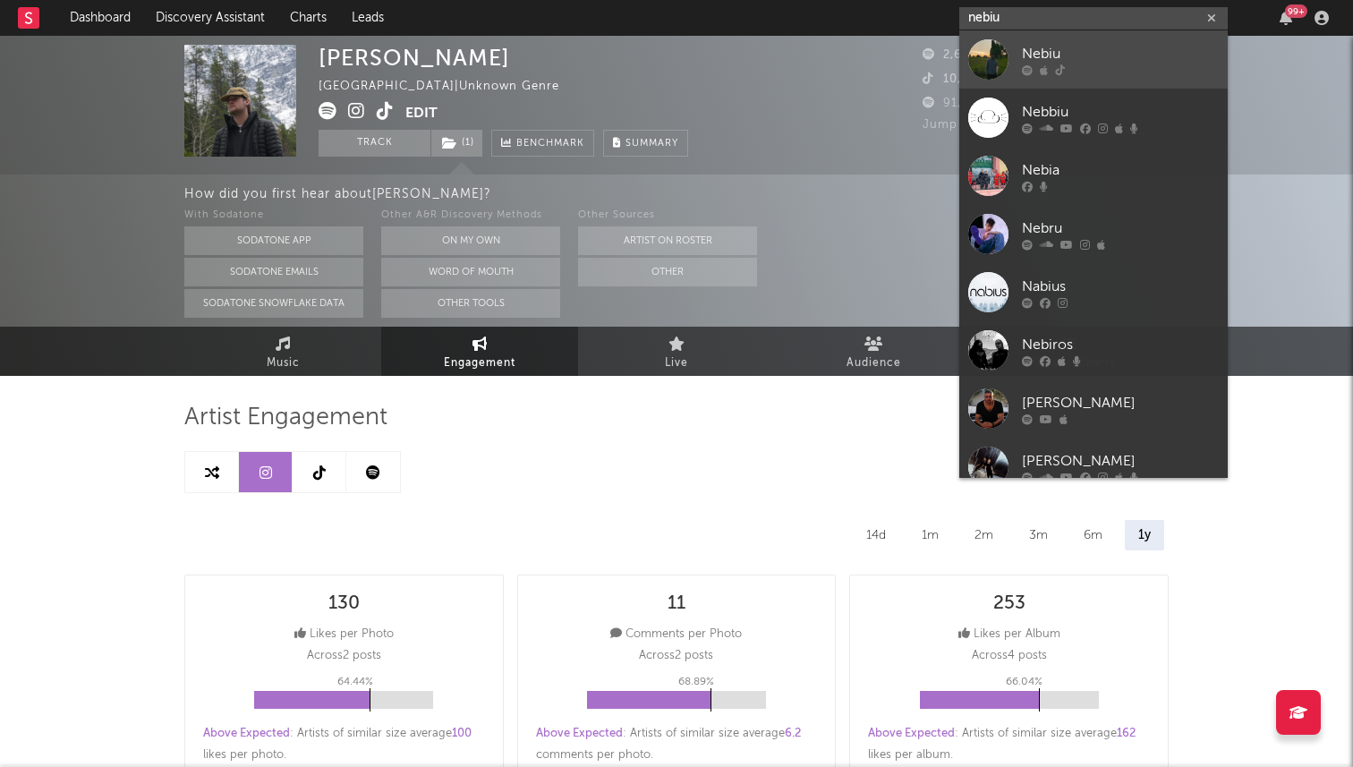
type input "nebiu"
click at [984, 45] on div at bounding box center [988, 59] width 40 height 40
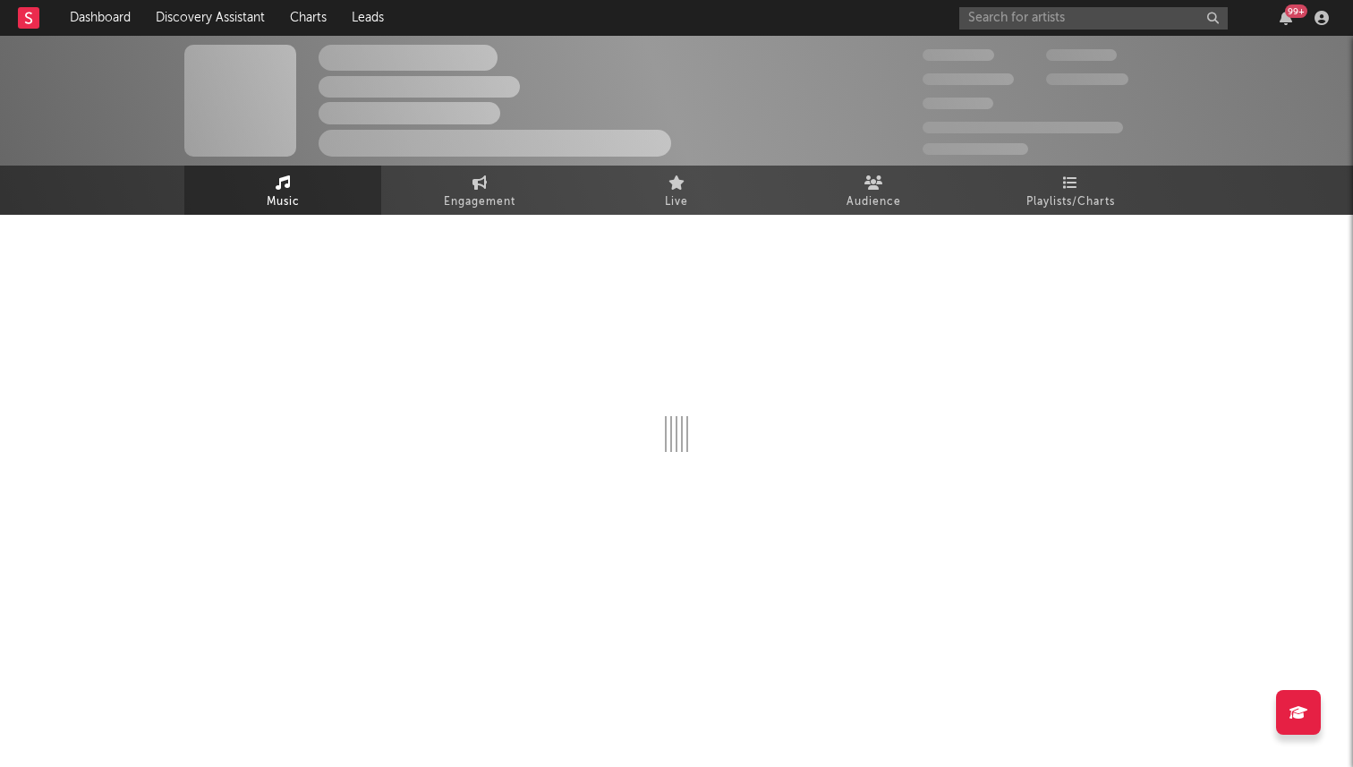
select select "1w"
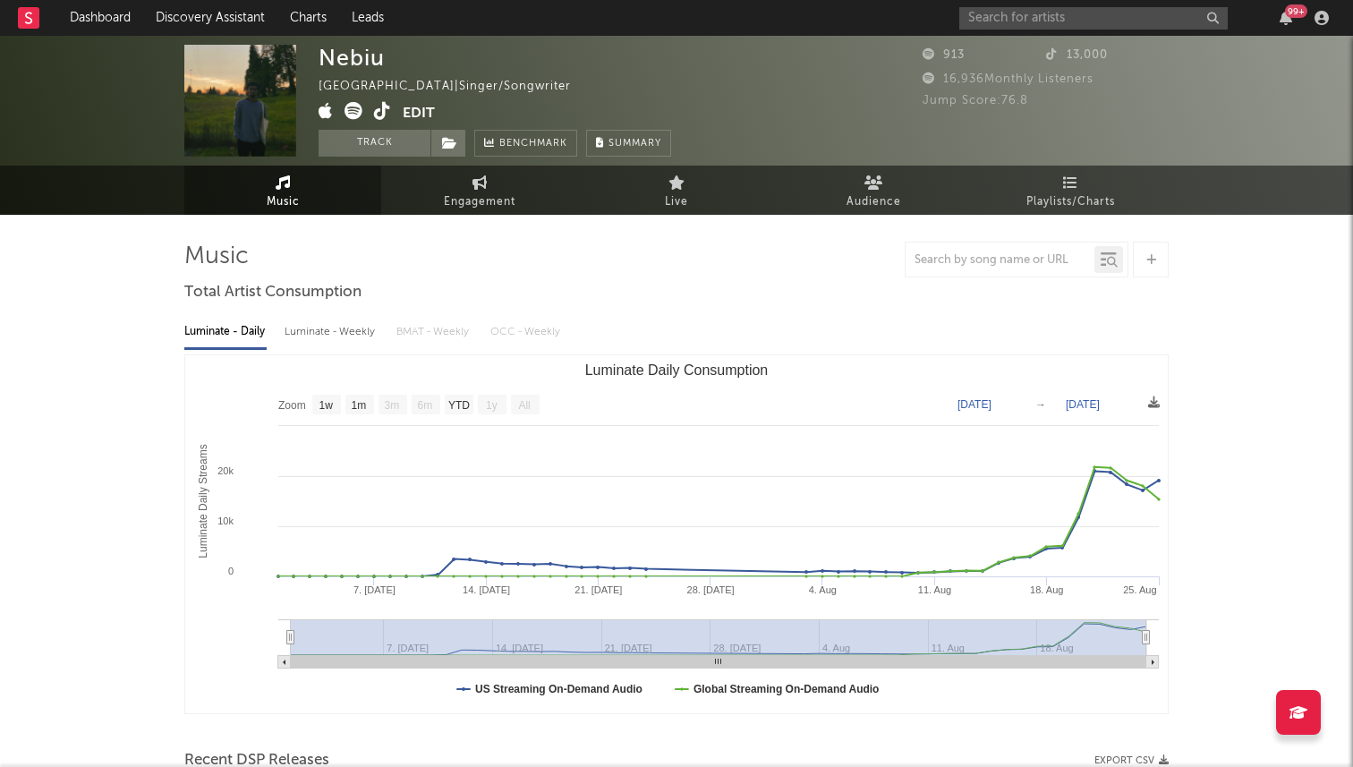
click at [372, 113] on span at bounding box center [361, 113] width 84 height 22
click at [379, 113] on icon at bounding box center [382, 111] width 17 height 18
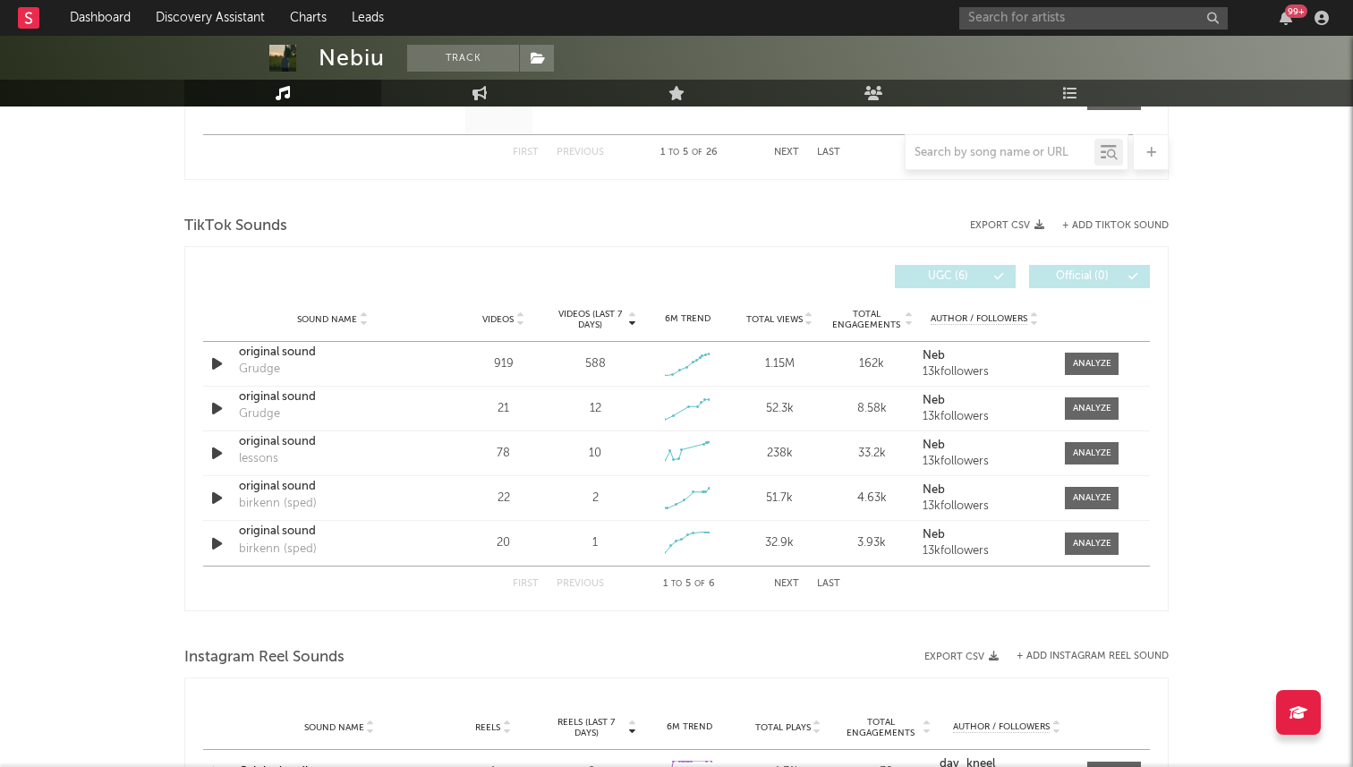
scroll to position [1213, 0]
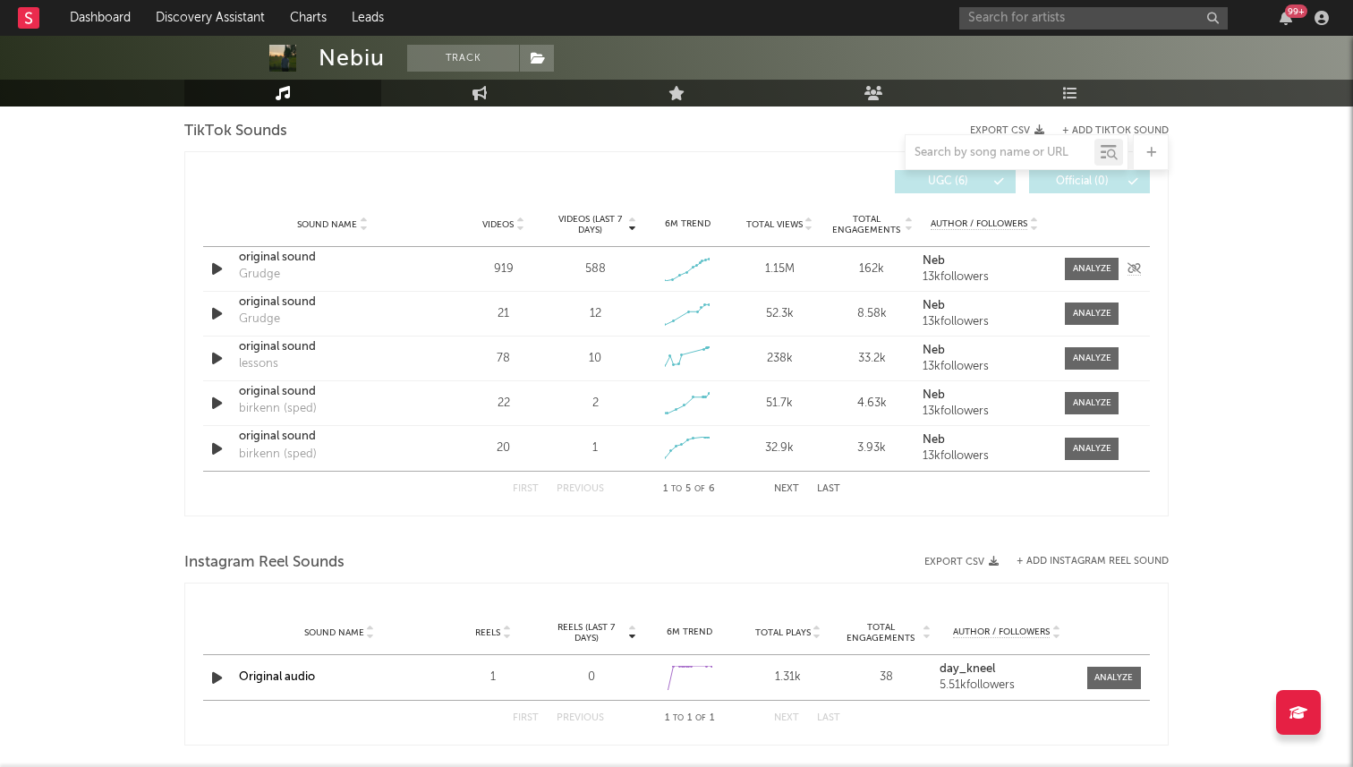
click at [277, 254] on div "original sound" at bounding box center [332, 258] width 187 height 18
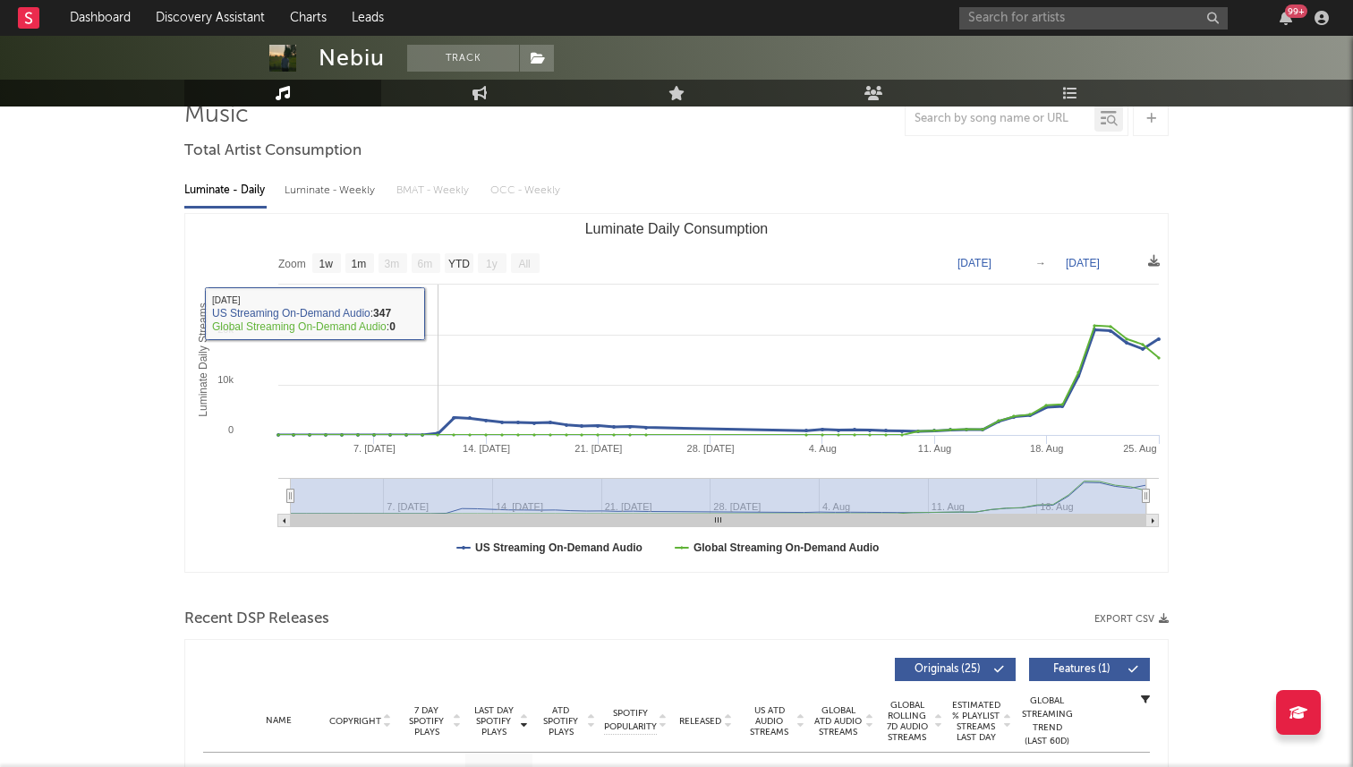
scroll to position [0, 0]
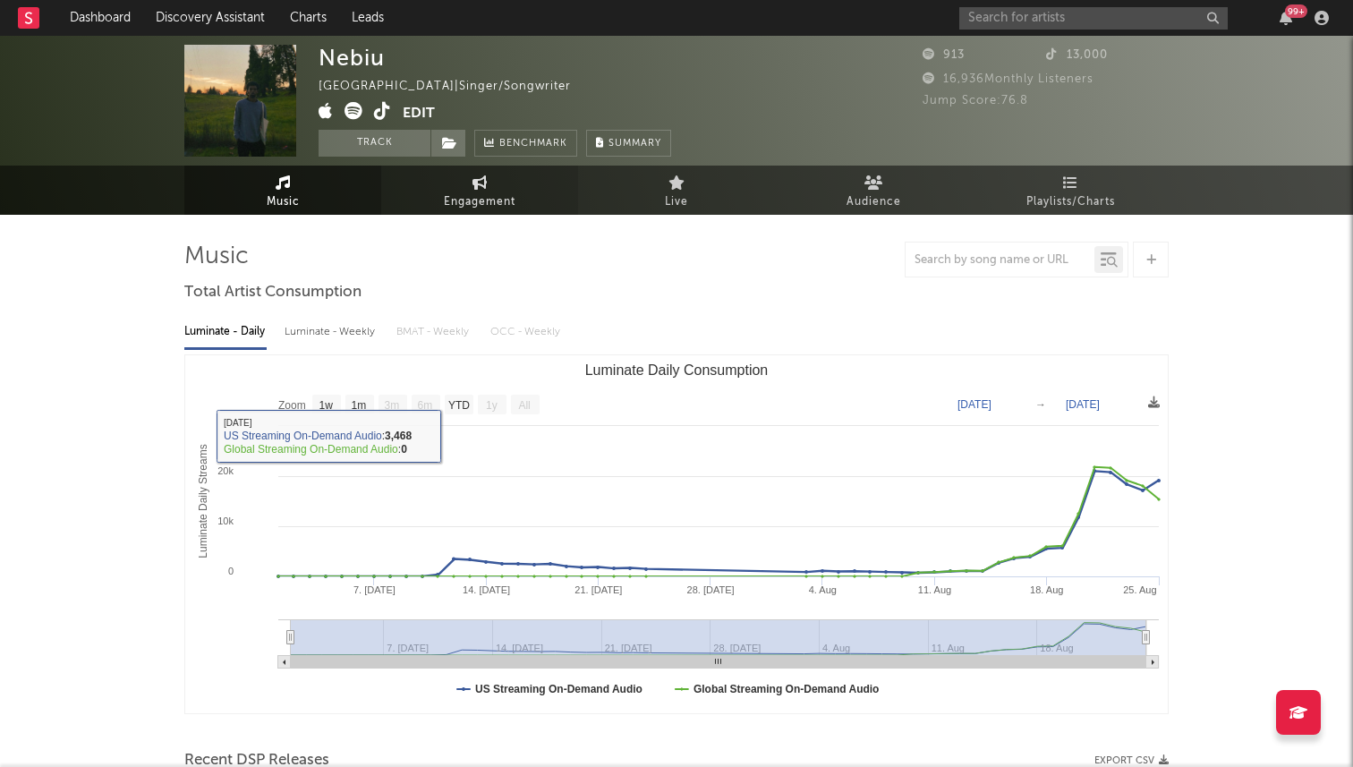
click at [447, 191] on link "Engagement" at bounding box center [479, 190] width 197 height 49
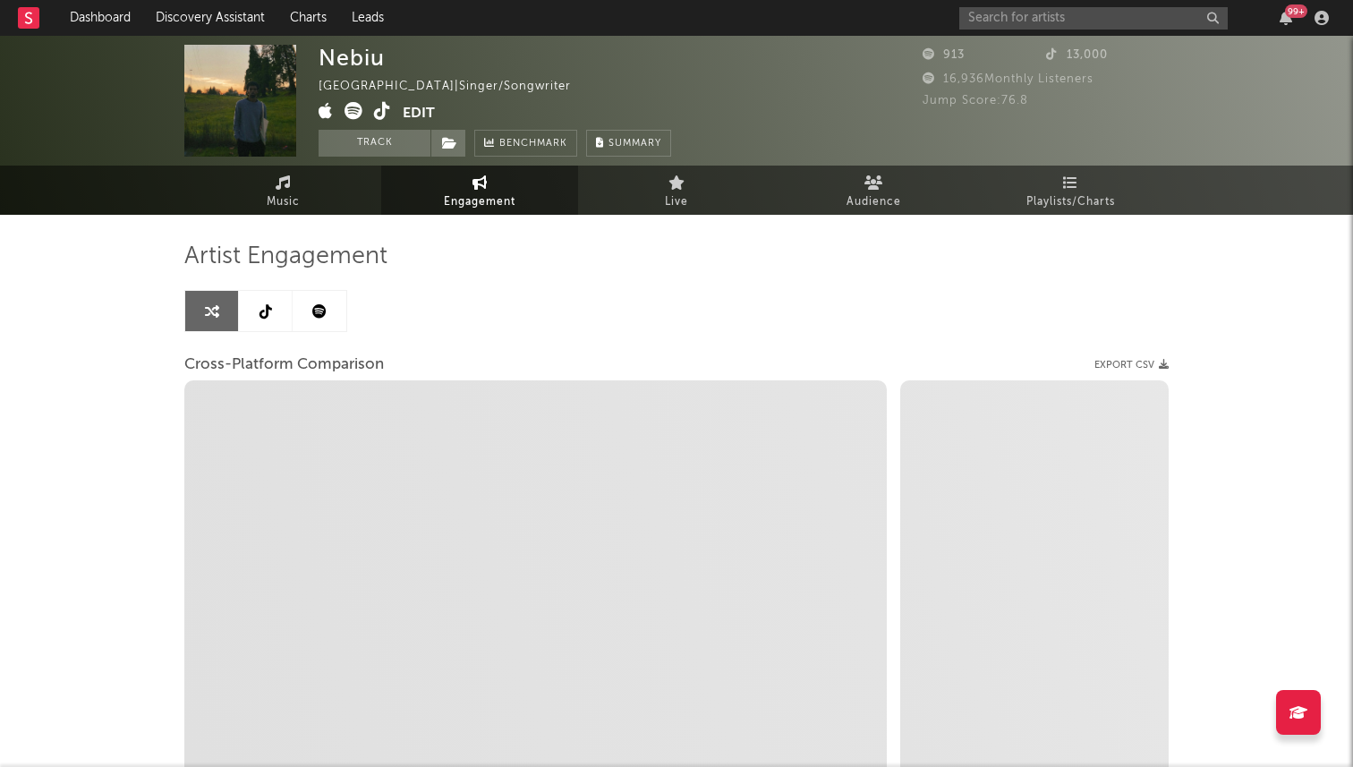
select select "1w"
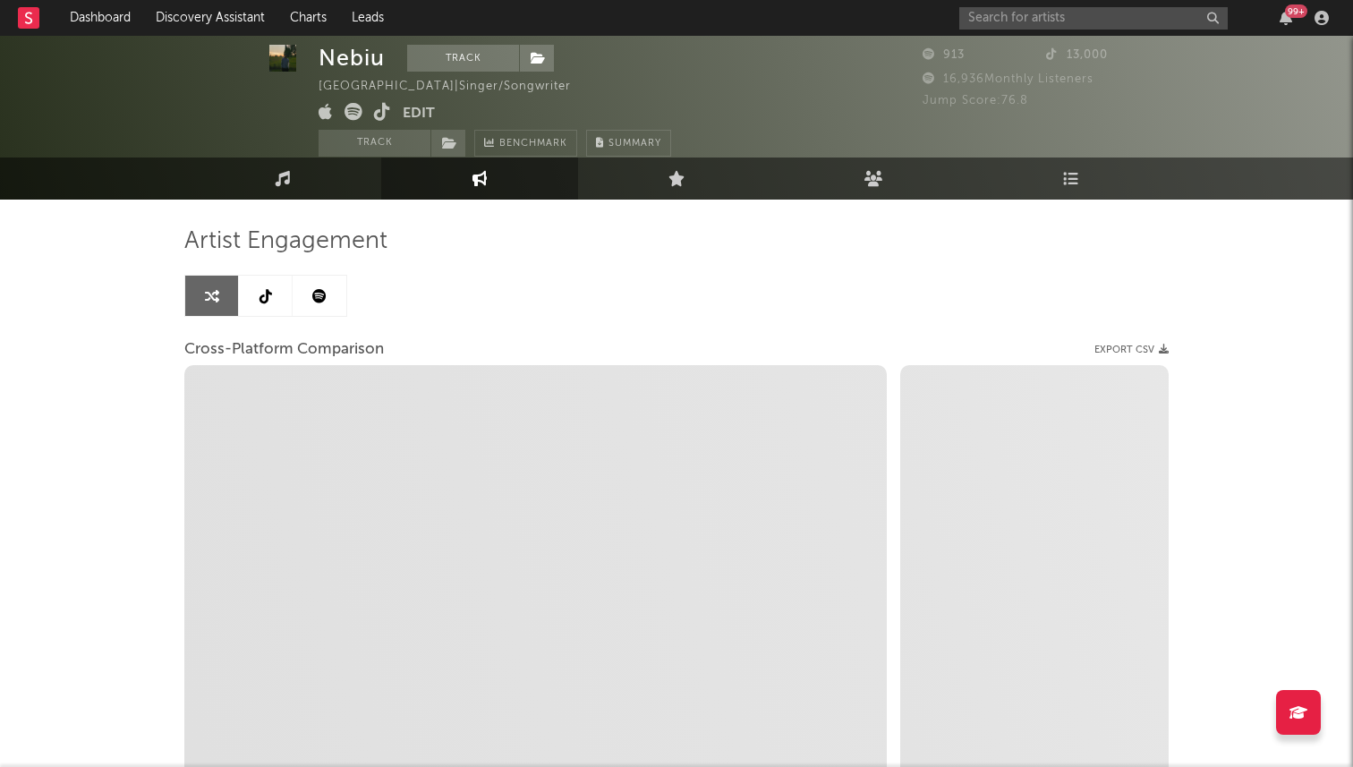
scroll to position [17, 0]
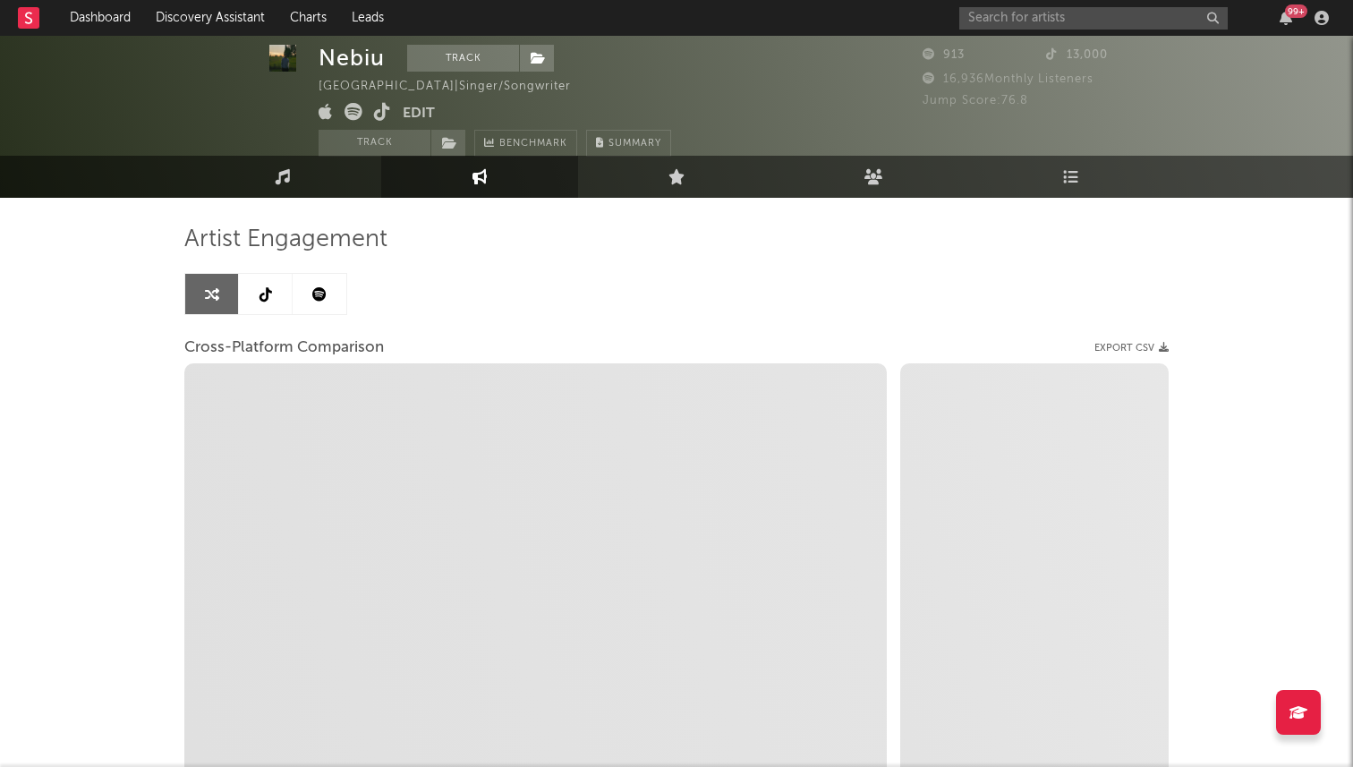
select select "1m"
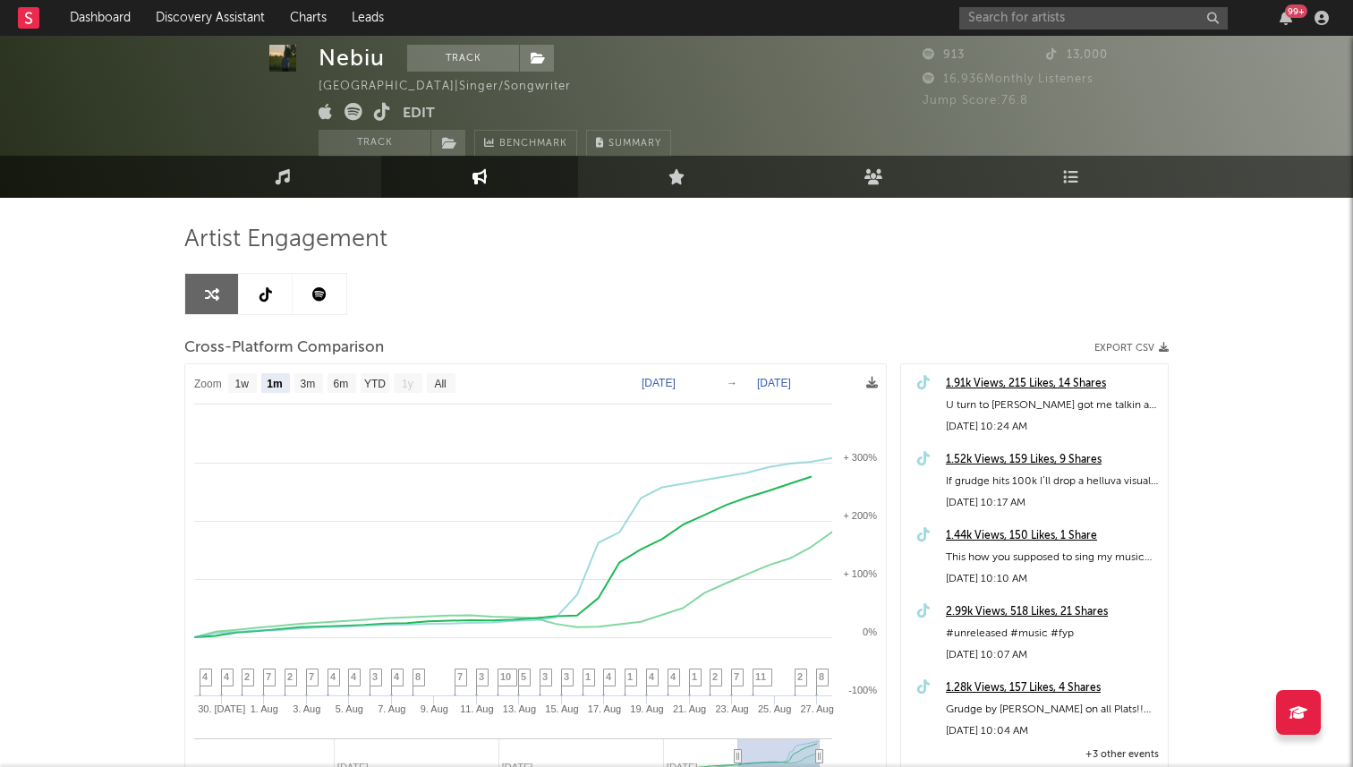
scroll to position [0, 0]
